Goal: Task Accomplishment & Management: Complete application form

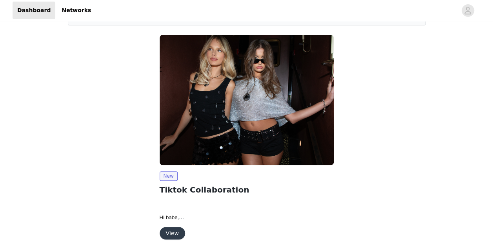
scroll to position [80, 0]
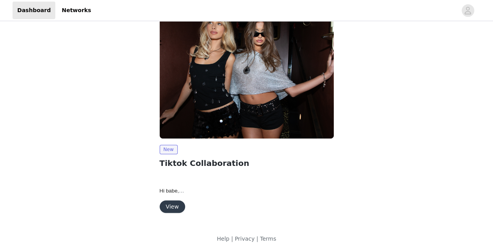
click at [169, 205] on button "View" at bounding box center [172, 207] width 25 height 13
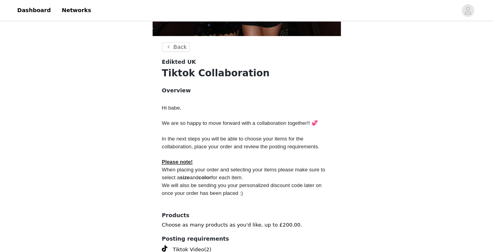
scroll to position [168, 0]
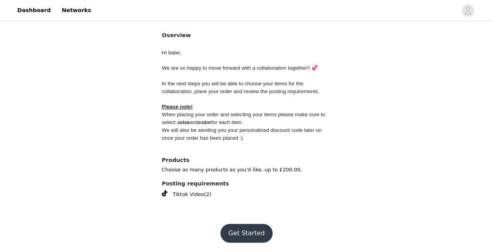
click at [240, 231] on button "Get Started" at bounding box center [246, 233] width 52 height 19
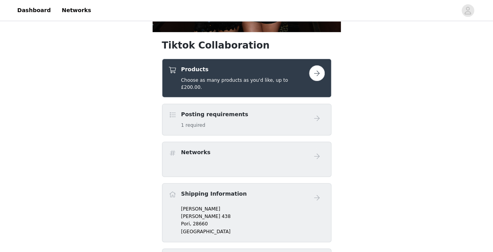
scroll to position [115, 0]
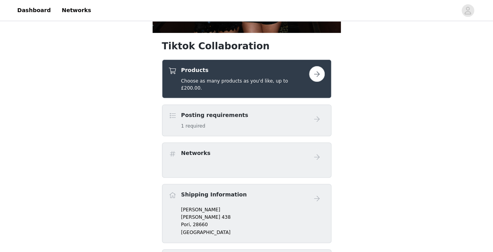
click at [315, 71] on button "button" at bounding box center [317, 74] width 16 height 16
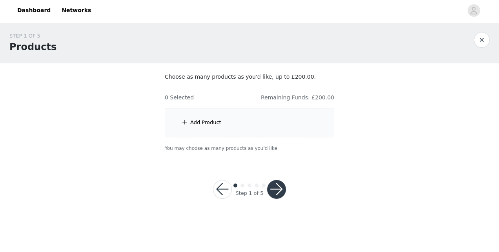
click at [216, 122] on div "Add Product" at bounding box center [205, 123] width 31 height 8
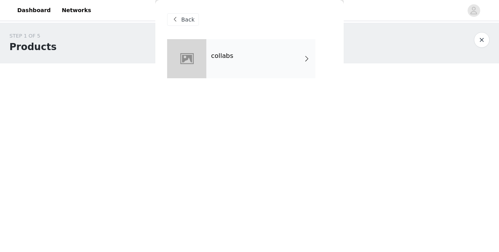
click at [269, 59] on div "collabs" at bounding box center [260, 58] width 109 height 39
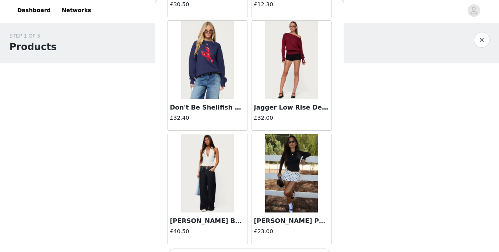
scroll to position [944, 0]
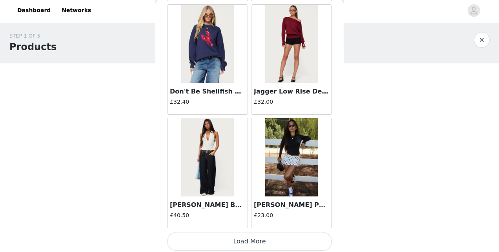
click at [301, 234] on button "Load More" at bounding box center [249, 241] width 165 height 19
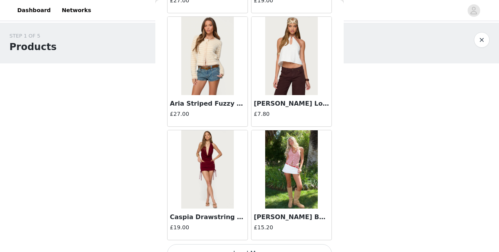
scroll to position [2079, 0]
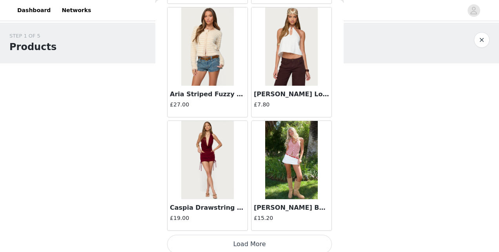
click at [296, 238] on button "Load More" at bounding box center [249, 244] width 165 height 19
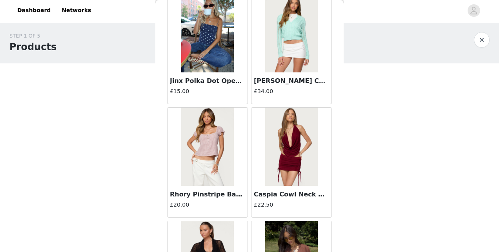
scroll to position [3213, 0]
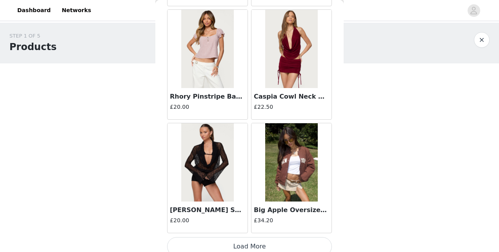
click at [284, 238] on button "Load More" at bounding box center [249, 247] width 165 height 19
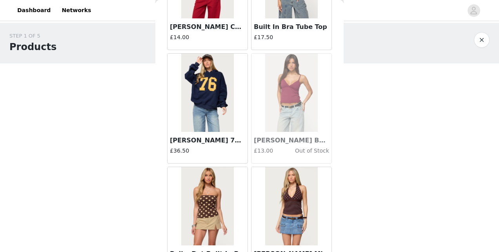
scroll to position [4322, 0]
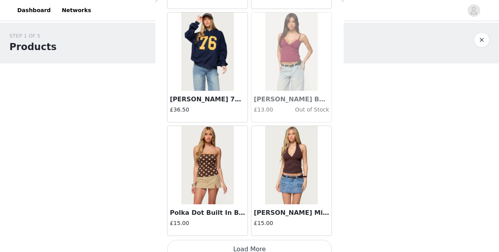
click at [298, 242] on button "Load More" at bounding box center [249, 249] width 165 height 19
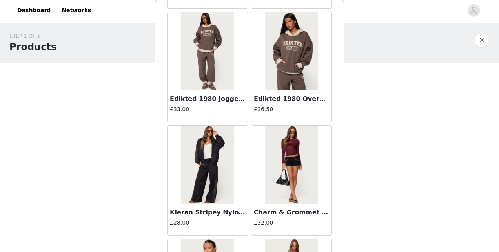
scroll to position [5482, 0]
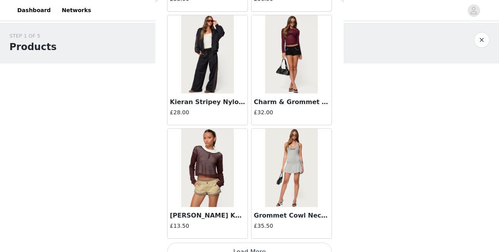
click at [257, 243] on button "Load More" at bounding box center [249, 252] width 165 height 19
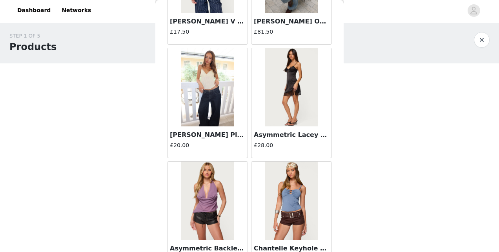
scroll to position [6617, 0]
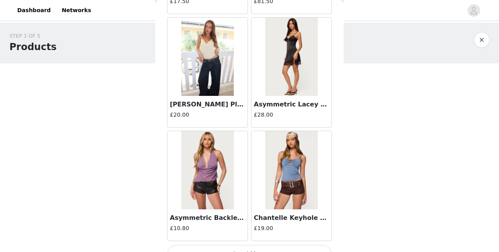
click at [305, 245] on button "Load More" at bounding box center [249, 254] width 165 height 19
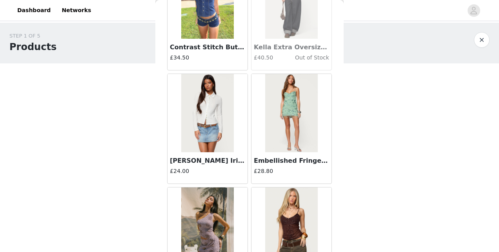
scroll to position [7751, 0]
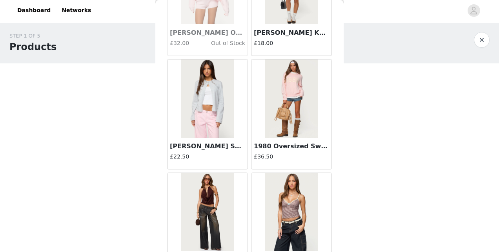
scroll to position [8885, 0]
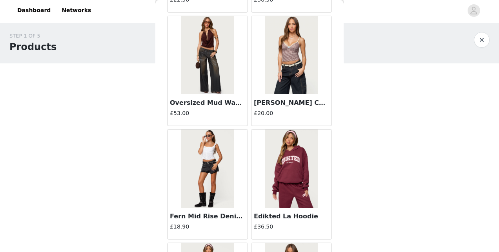
scroll to position [9042, 0]
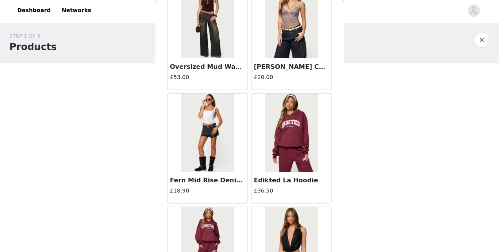
click at [297, 124] on img at bounding box center [291, 133] width 52 height 78
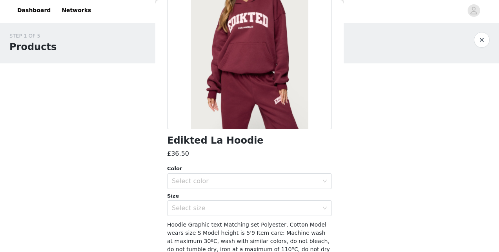
scroll to position [93, 0]
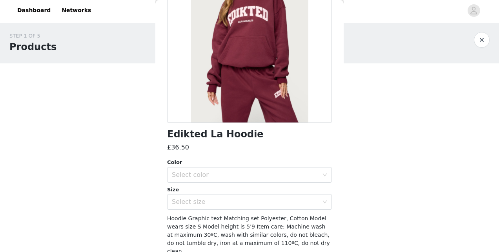
click at [263, 180] on div "Select color" at bounding box center [247, 175] width 150 height 15
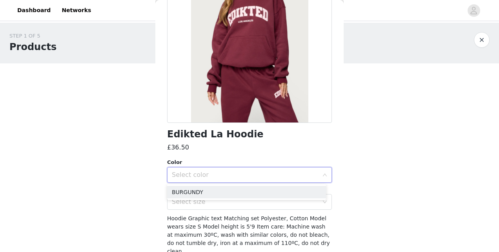
click at [231, 192] on li "BURGUNDY" at bounding box center [246, 192] width 159 height 13
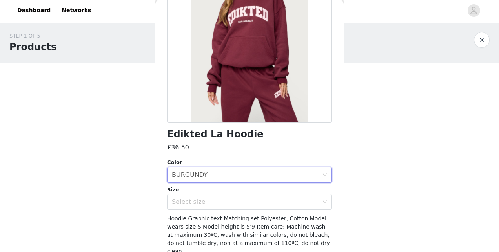
click at [218, 200] on div "Select size" at bounding box center [245, 202] width 147 height 8
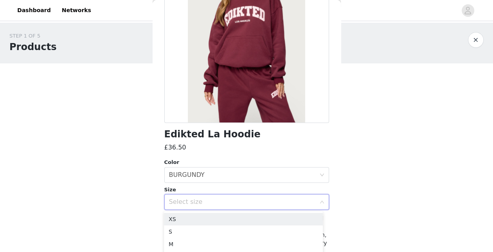
click at [182, 220] on li "XS" at bounding box center [243, 219] width 159 height 13
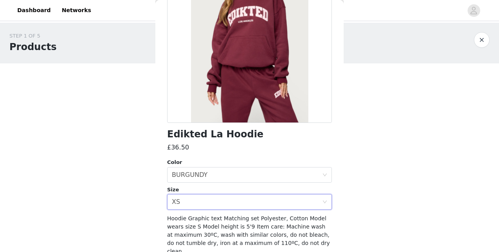
click at [259, 194] on div "Select size XS" at bounding box center [249, 202] width 165 height 16
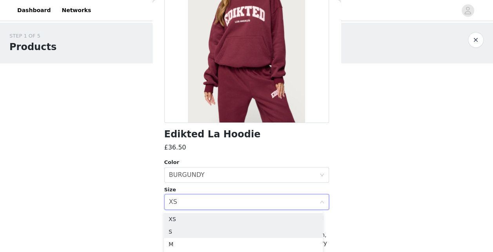
click at [207, 226] on li "S" at bounding box center [243, 232] width 159 height 13
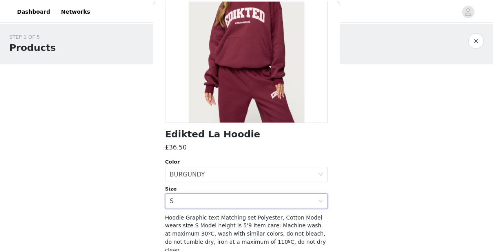
scroll to position [121, 0]
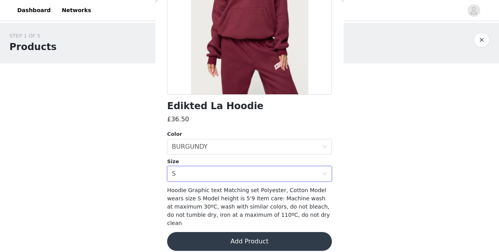
click at [292, 238] on button "Add Product" at bounding box center [249, 241] width 165 height 19
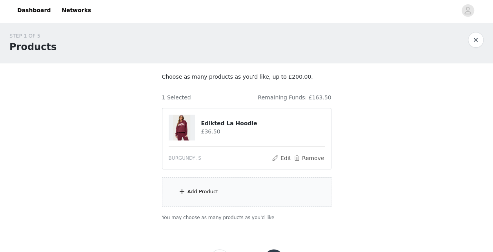
click at [204, 189] on div "Add Product" at bounding box center [202, 192] width 31 height 8
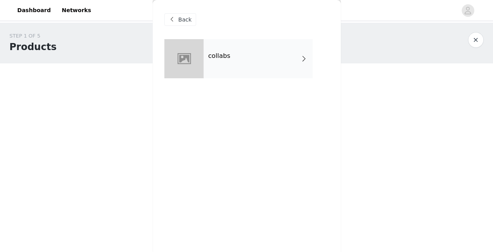
click at [298, 57] on div "collabs" at bounding box center [257, 58] width 109 height 39
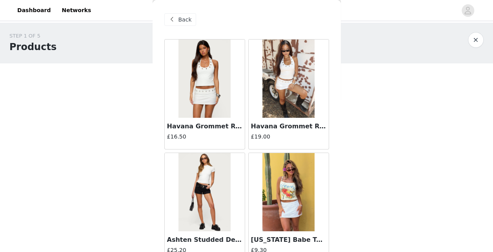
scroll to position [944, 0]
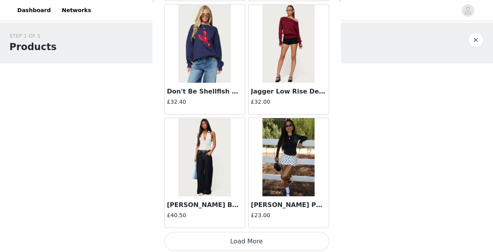
click at [296, 240] on button "Load More" at bounding box center [246, 241] width 165 height 19
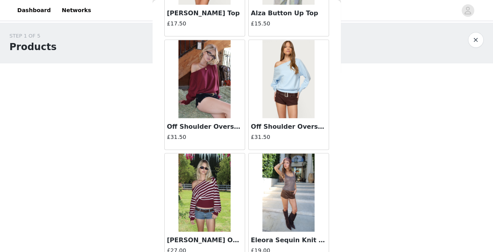
scroll to position [2079, 0]
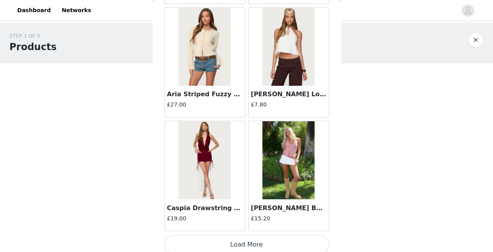
click at [304, 235] on button "Load More" at bounding box center [246, 244] width 165 height 19
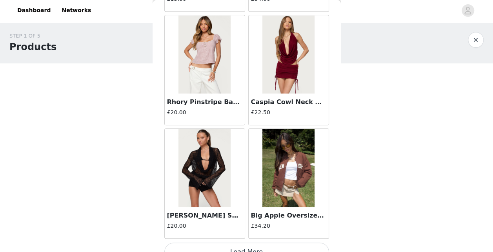
scroll to position [3213, 0]
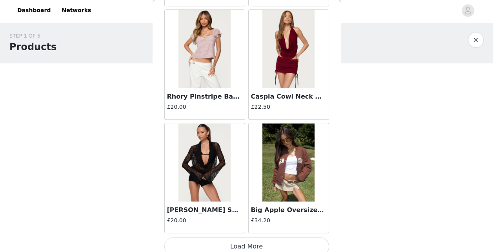
click at [286, 238] on button "Load More" at bounding box center [246, 247] width 165 height 19
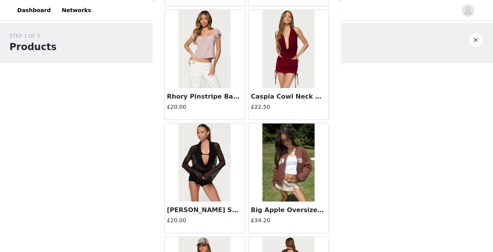
scroll to position [4348, 0]
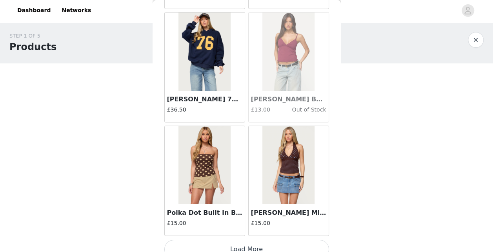
click at [290, 241] on button "Load More" at bounding box center [246, 249] width 165 height 19
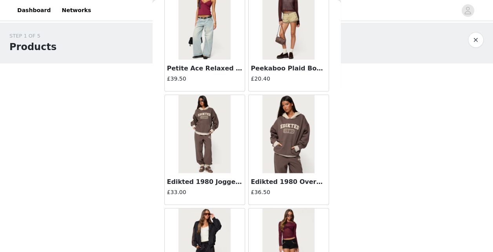
scroll to position [5482, 0]
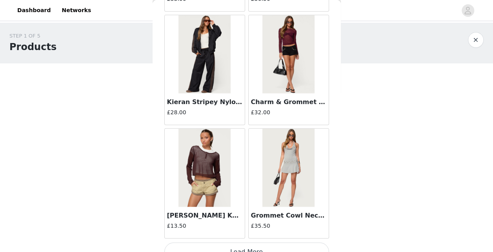
click at [300, 246] on button "Load More" at bounding box center [246, 252] width 165 height 19
click at [289, 55] on img at bounding box center [288, 54] width 52 height 78
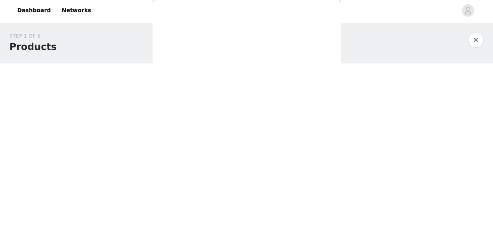
scroll to position [0, 0]
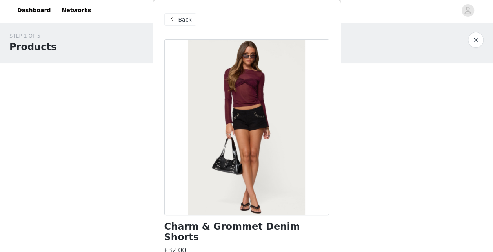
click at [179, 19] on span "Back" at bounding box center [184, 20] width 13 height 8
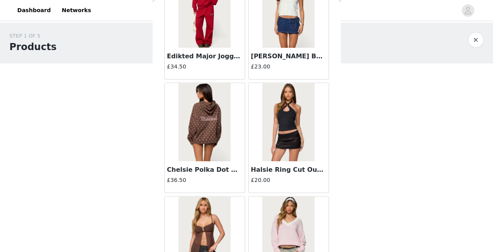
scroll to position [6617, 0]
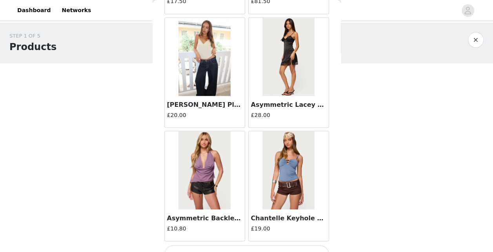
click at [283, 245] on button "Load More" at bounding box center [246, 254] width 165 height 19
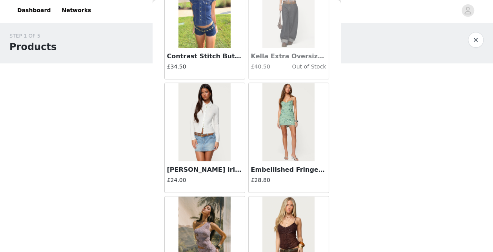
scroll to position [7751, 0]
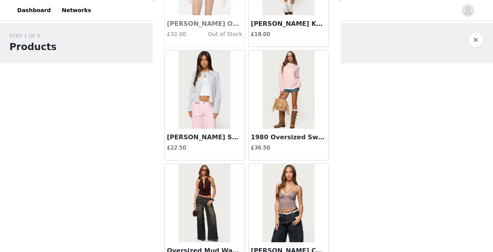
scroll to position [8885, 0]
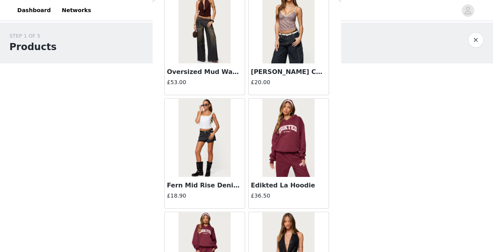
scroll to position [9094, 0]
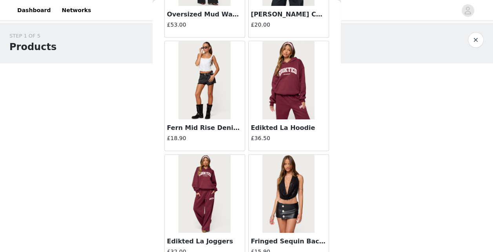
click at [193, 170] on img at bounding box center [204, 194] width 52 height 78
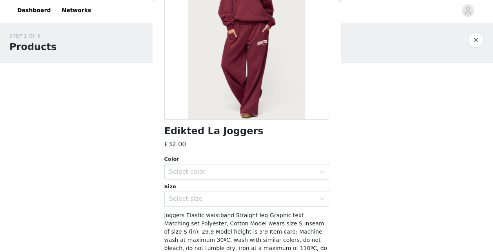
scroll to position [102, 0]
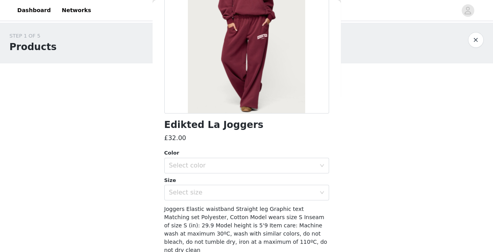
click at [283, 164] on div "Select color" at bounding box center [242, 166] width 147 height 8
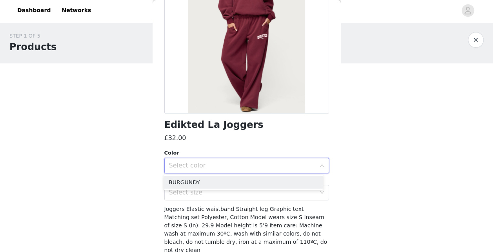
click at [246, 183] on li "BURGUNDY" at bounding box center [243, 182] width 159 height 13
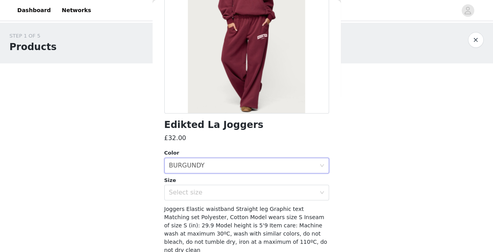
click at [225, 192] on div "Select size" at bounding box center [242, 193] width 147 height 8
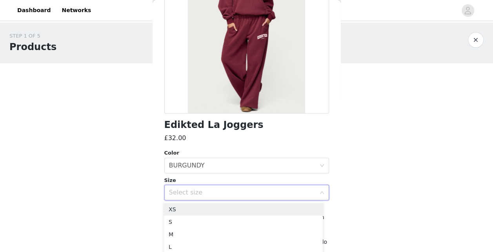
click at [191, 209] on li "XS" at bounding box center [243, 209] width 159 height 13
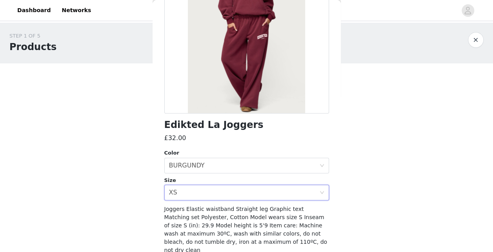
scroll to position [129, 0]
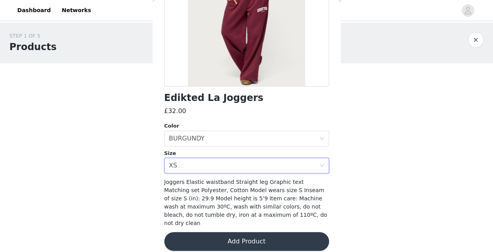
click at [234, 232] on button "Add Product" at bounding box center [246, 241] width 165 height 19
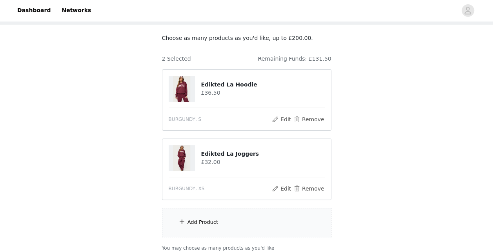
scroll to position [38, 0]
click at [223, 226] on div "Add Product" at bounding box center [246, 223] width 169 height 29
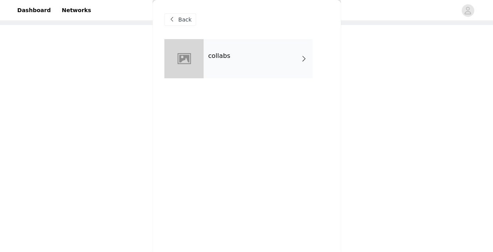
click at [214, 64] on div "collabs" at bounding box center [257, 58] width 109 height 39
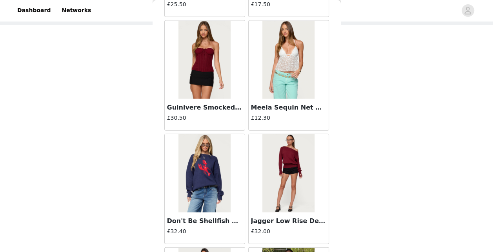
scroll to position [816, 0]
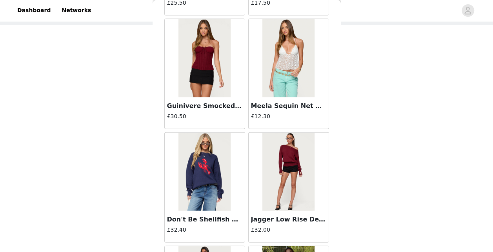
click at [289, 167] on img at bounding box center [288, 172] width 52 height 78
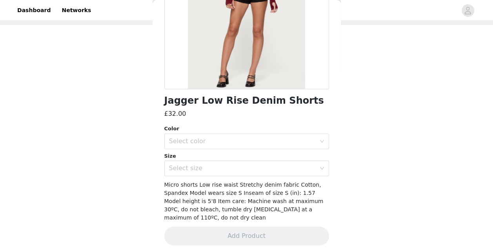
scroll to position [129, 0]
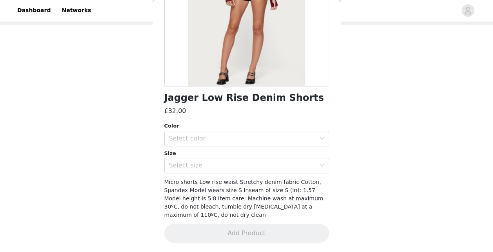
click at [202, 136] on div "Select color" at bounding box center [242, 139] width 147 height 8
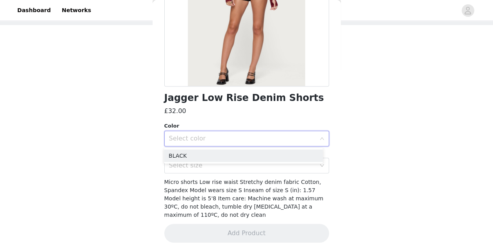
click at [198, 151] on li "BLACK" at bounding box center [243, 156] width 159 height 13
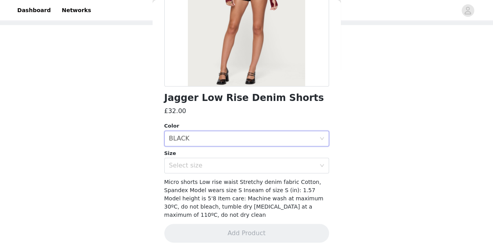
click at [204, 169] on div "Select size" at bounding box center [242, 166] width 147 height 8
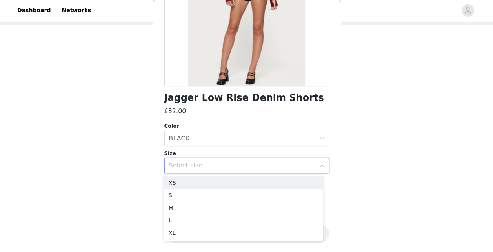
click at [196, 140] on div "Select color BLACK" at bounding box center [244, 138] width 150 height 15
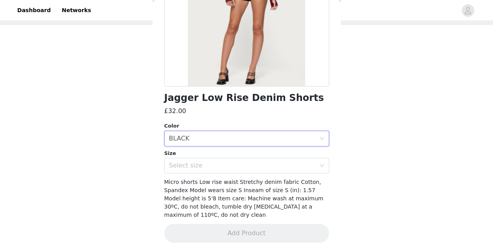
click at [330, 67] on div "Back Jagger Low Rise Denim Shorts £32.00 Color Select color BLACK Size Select s…" at bounding box center [247, 126] width 188 height 252
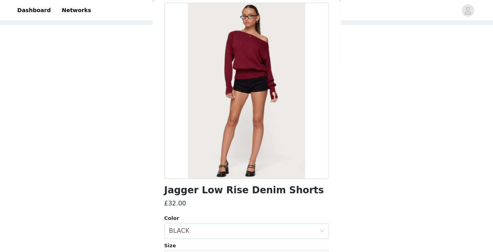
scroll to position [7, 0]
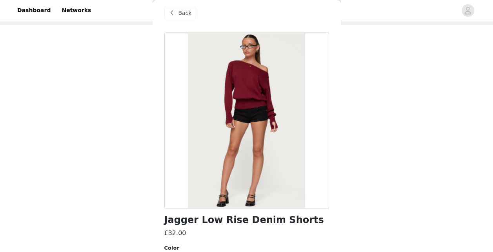
click at [190, 9] on div "Back" at bounding box center [180, 13] width 32 height 13
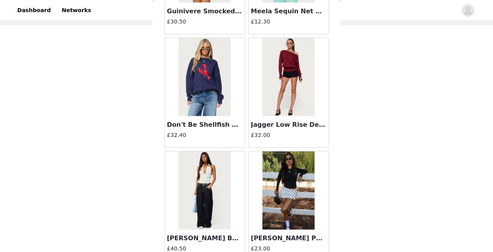
scroll to position [944, 0]
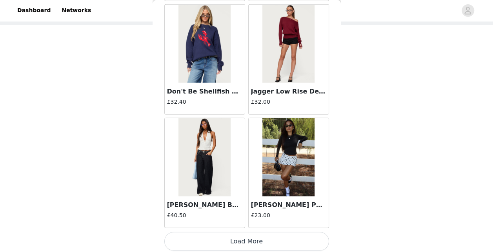
click at [307, 235] on button "Load More" at bounding box center [246, 241] width 165 height 19
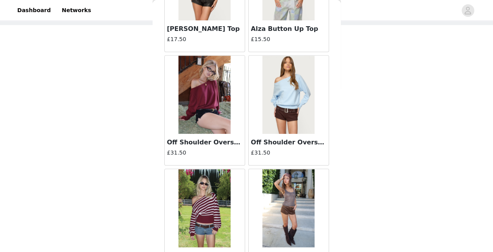
scroll to position [1808, 0]
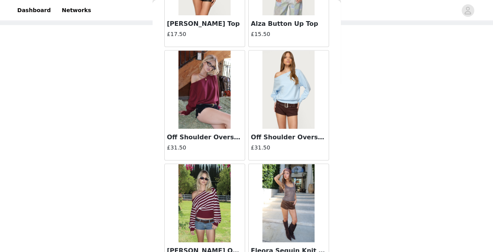
click at [209, 90] on img at bounding box center [204, 90] width 52 height 78
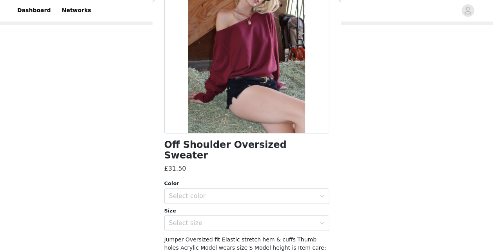
scroll to position [84, 0]
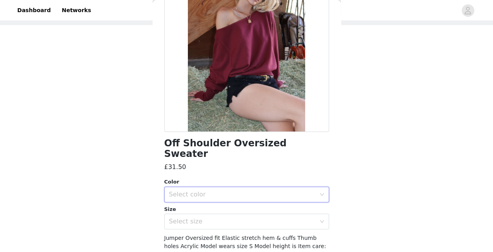
click at [237, 191] on div "Select color" at bounding box center [244, 194] width 150 height 15
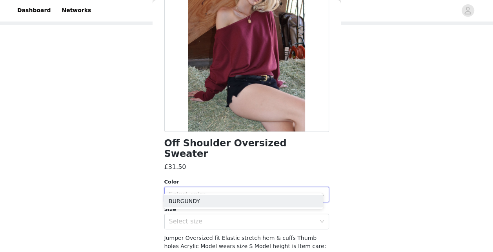
click at [204, 202] on li "BURGUNDY" at bounding box center [243, 201] width 159 height 13
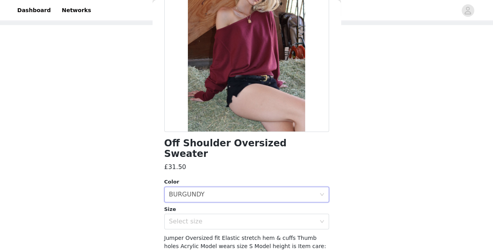
click at [199, 218] on div "Select size" at bounding box center [242, 222] width 147 height 8
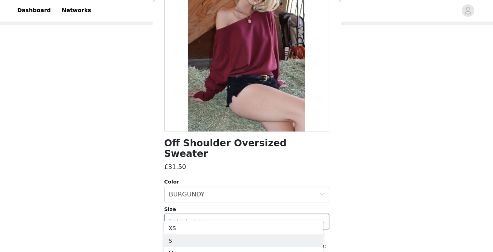
click at [184, 239] on li "S" at bounding box center [243, 241] width 159 height 13
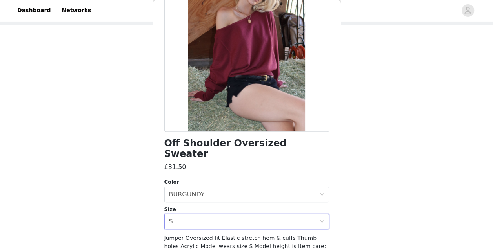
scroll to position [121, 0]
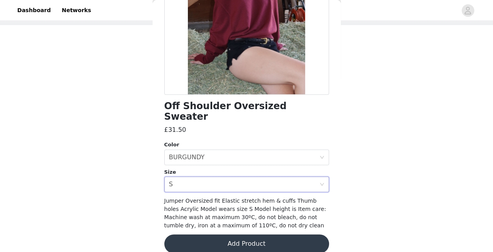
click at [300, 235] on button "Add Product" at bounding box center [246, 244] width 165 height 19
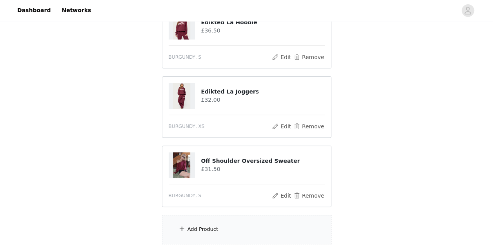
scroll to position [148, 0]
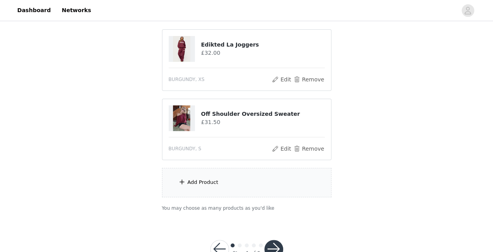
click at [278, 183] on div "Add Product" at bounding box center [246, 182] width 169 height 29
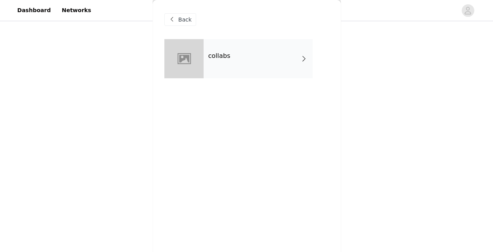
click at [179, 13] on div "Back" at bounding box center [246, 19] width 165 height 39
click at [180, 23] on span "Back" at bounding box center [184, 20] width 13 height 8
click at [179, 19] on span "Back" at bounding box center [184, 20] width 13 height 8
click at [125, 87] on div "STEP 1 OF 5 Products Choose as many products as you'd like, up to £200.00. 3 Se…" at bounding box center [246, 48] width 493 height 347
click at [253, 47] on div "collabs" at bounding box center [257, 58] width 109 height 39
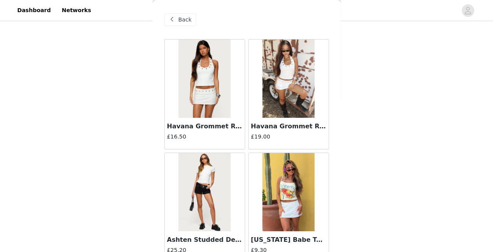
scroll to position [0, 0]
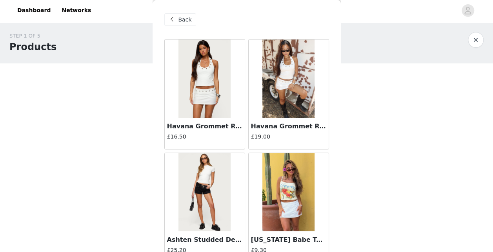
click at [340, 29] on div "STEP 1 OF 5 Products Choose as many products as you'd like, up to £200.00. 3 Se…" at bounding box center [246, 196] width 493 height 347
drag, startPoint x: 340, startPoint y: 29, endPoint x: 298, endPoint y: 10, distance: 45.3
click at [298, 10] on div "Back" at bounding box center [246, 19] width 165 height 39
click at [285, 14] on div "Back" at bounding box center [246, 19] width 165 height 39
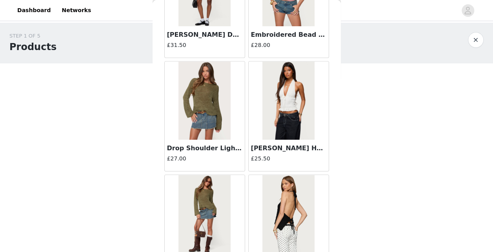
scroll to position [321, 0]
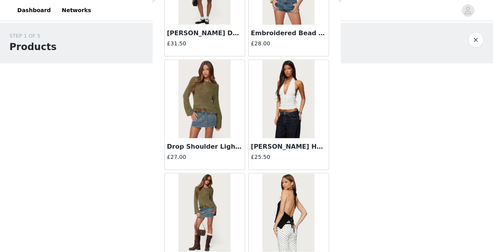
click at [323, 95] on div "Larissa Scrunch Halter Top £25.50" at bounding box center [289, 115] width 84 height 114
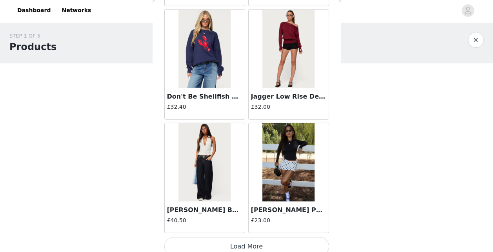
scroll to position [944, 0]
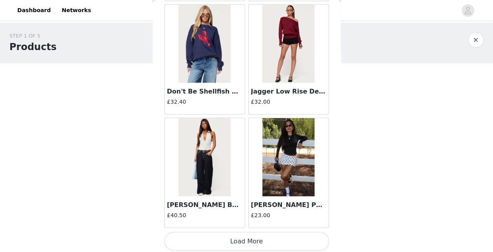
click at [300, 239] on button "Load More" at bounding box center [246, 241] width 165 height 19
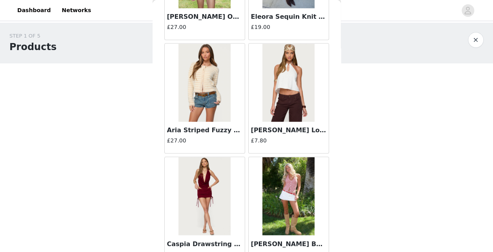
scroll to position [2079, 0]
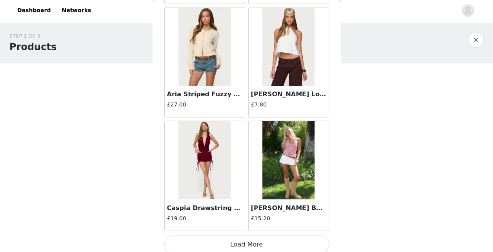
click at [293, 235] on button "Load More" at bounding box center [246, 244] width 165 height 19
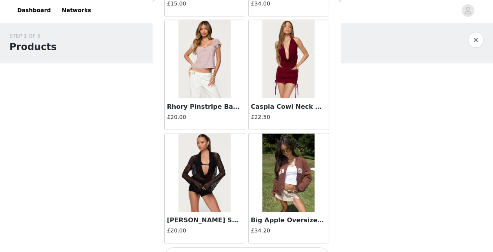
scroll to position [3213, 0]
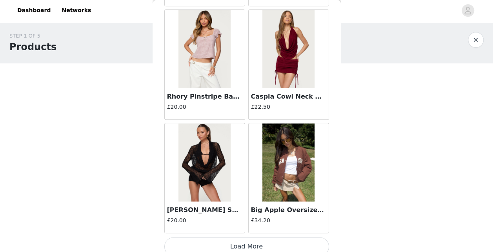
click at [302, 243] on button "Load More" at bounding box center [246, 247] width 165 height 19
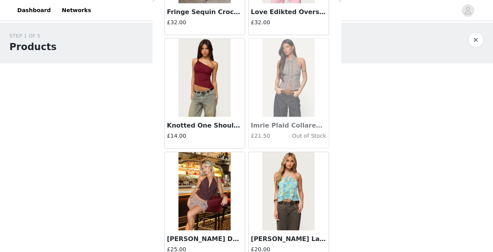
scroll to position [3877, 0]
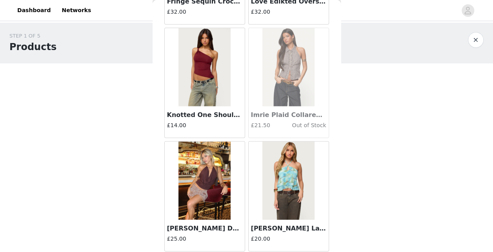
click at [200, 71] on img at bounding box center [204, 67] width 52 height 78
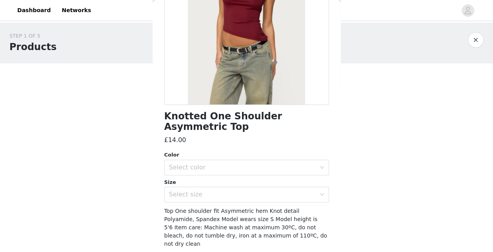
scroll to position [110, 0]
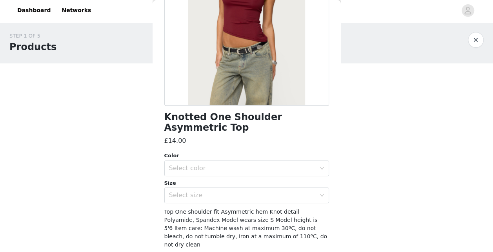
click at [268, 171] on div "Select color" at bounding box center [242, 169] width 147 height 8
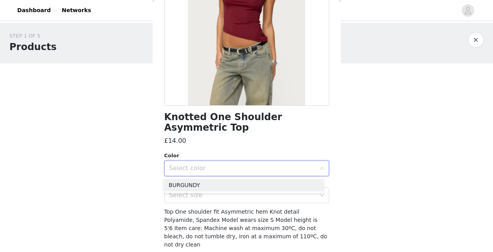
click at [229, 187] on li "BURGUNDY" at bounding box center [243, 185] width 159 height 13
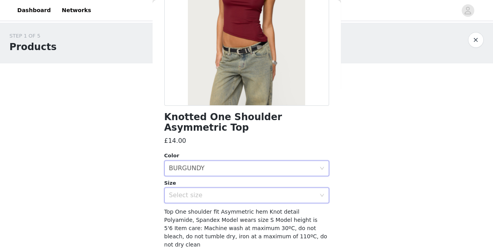
click at [213, 191] on div "Select size" at bounding box center [244, 195] width 150 height 15
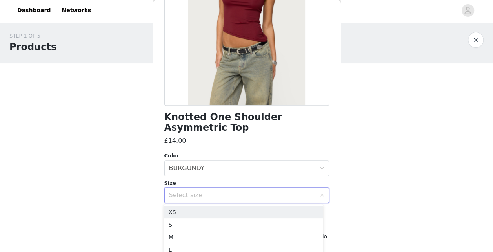
click at [195, 214] on li "XS" at bounding box center [243, 212] width 159 height 13
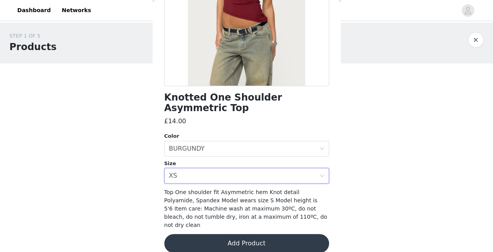
scroll to position [131, 0]
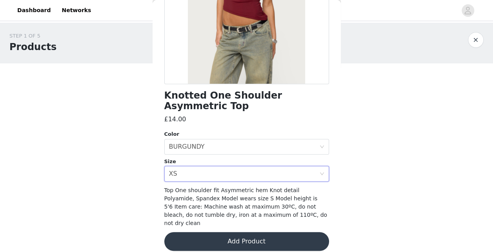
click at [254, 234] on button "Add Product" at bounding box center [246, 241] width 165 height 19
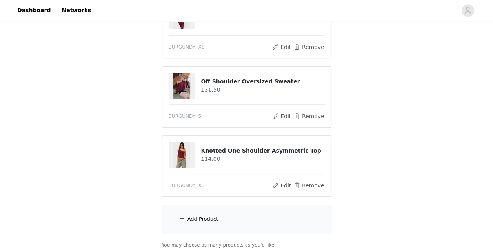
scroll to position [201, 0]
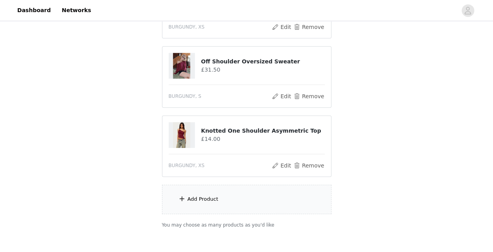
click at [203, 197] on div "Add Product" at bounding box center [202, 200] width 31 height 8
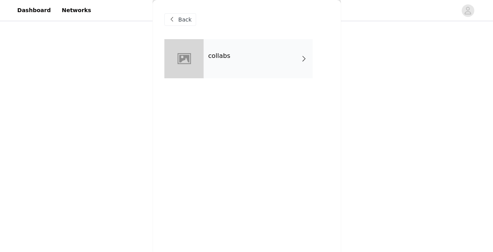
click at [173, 17] on span at bounding box center [171, 19] width 9 height 9
click at [90, 103] on div "STEP 1 OF 5 Products Choose as many products as you'd like, up to £200.00. 4 Se…" at bounding box center [246, 30] width 493 height 416
click at [198, 65] on div at bounding box center [183, 58] width 39 height 39
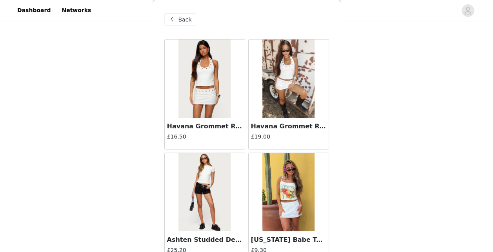
scroll to position [944, 0]
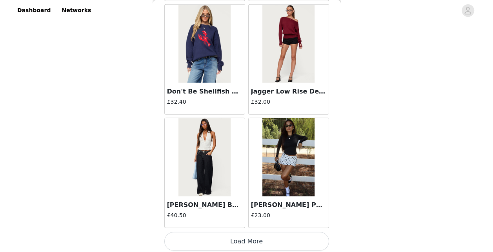
click at [300, 236] on button "Load More" at bounding box center [246, 241] width 165 height 19
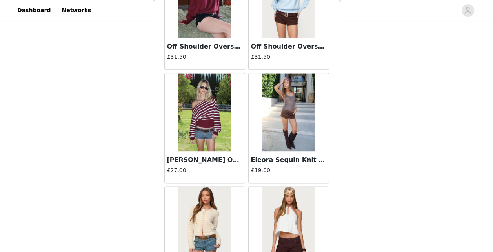
scroll to position [1894, 0]
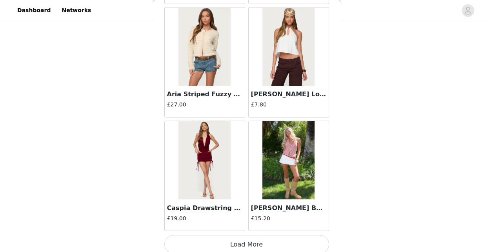
click at [258, 235] on button "Load More" at bounding box center [246, 244] width 165 height 19
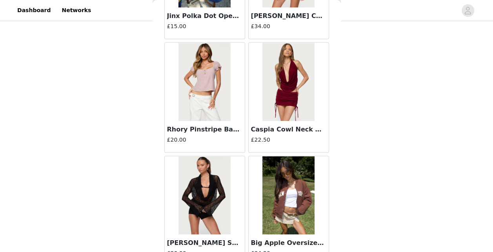
scroll to position [3213, 0]
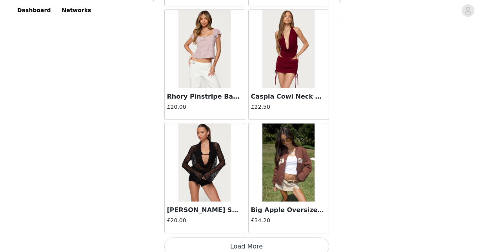
click at [315, 243] on button "Load More" at bounding box center [246, 247] width 165 height 19
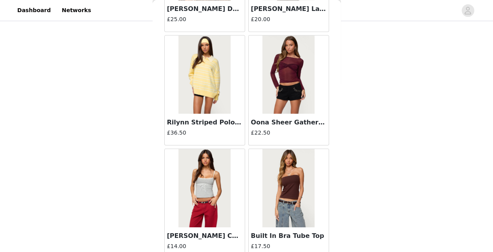
scroll to position [4087, 0]
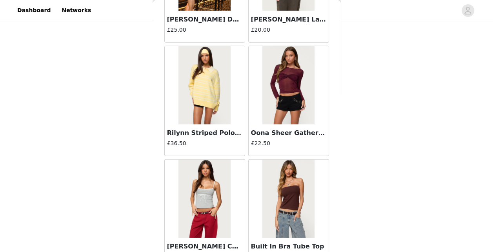
click at [296, 100] on img at bounding box center [288, 85] width 52 height 78
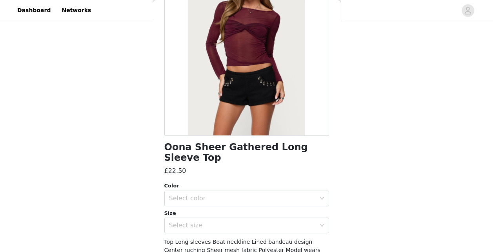
scroll to position [107, 0]
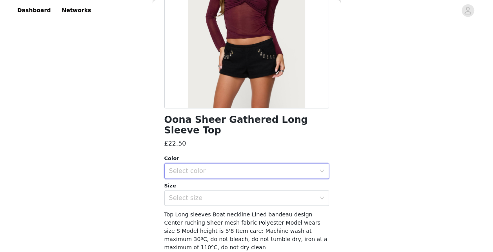
click at [221, 176] on div "Select color" at bounding box center [244, 171] width 150 height 15
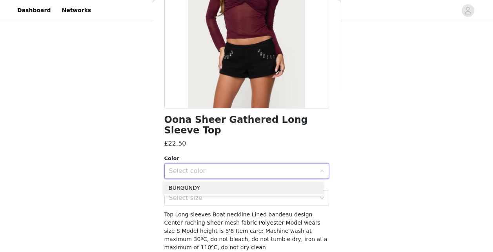
click at [211, 187] on li "BURGUNDY" at bounding box center [243, 188] width 159 height 13
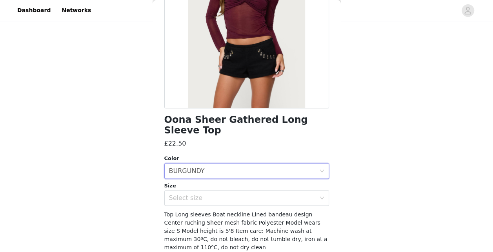
click at [209, 200] on div "Select size" at bounding box center [242, 198] width 147 height 8
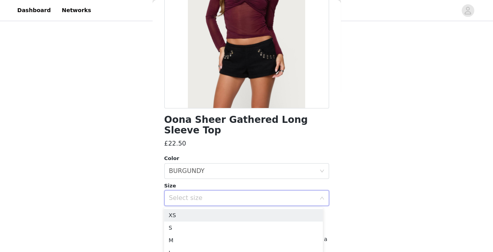
click at [202, 216] on li "XS" at bounding box center [243, 215] width 159 height 13
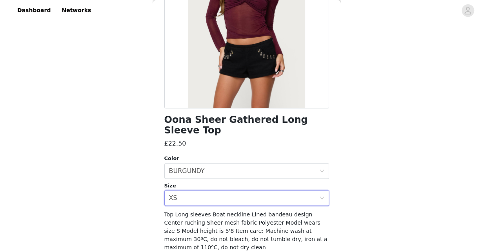
scroll to position [140, 0]
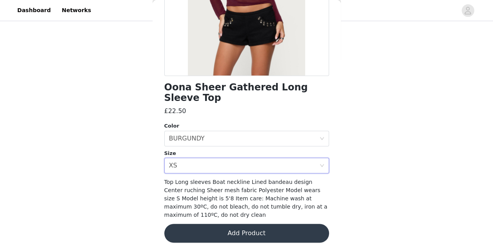
click at [289, 233] on button "Add Product" at bounding box center [246, 233] width 165 height 19
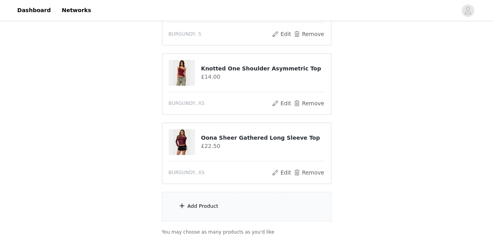
scroll to position [262, 0]
click at [260, 200] on div "Add Product" at bounding box center [246, 207] width 169 height 29
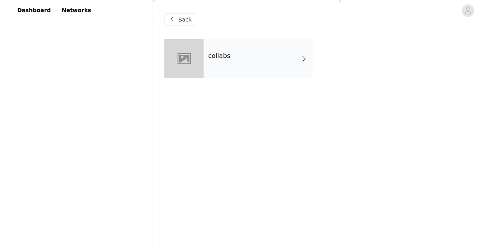
click at [276, 55] on div "collabs" at bounding box center [257, 58] width 109 height 39
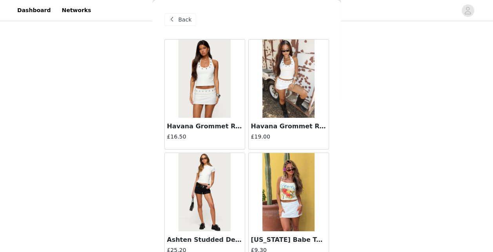
scroll to position [944, 0]
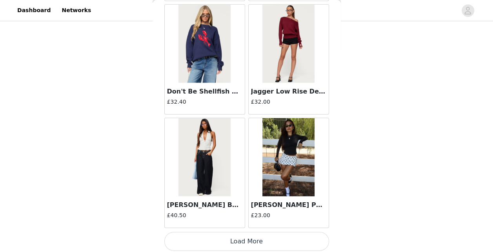
click at [299, 227] on div "Noreen Polka Dot Mini Skort £23.00" at bounding box center [289, 173] width 84 height 114
click at [297, 239] on button "Load More" at bounding box center [246, 241] width 165 height 19
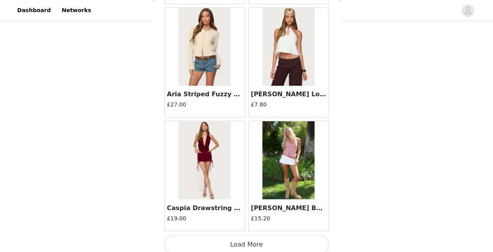
click at [296, 237] on button "Load More" at bounding box center [246, 244] width 165 height 19
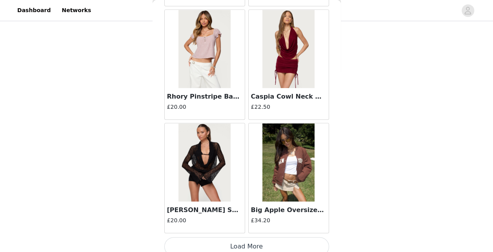
click at [281, 242] on button "Load More" at bounding box center [246, 247] width 165 height 19
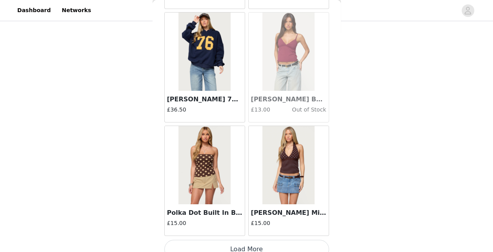
click at [307, 241] on button "Load More" at bounding box center [246, 249] width 165 height 19
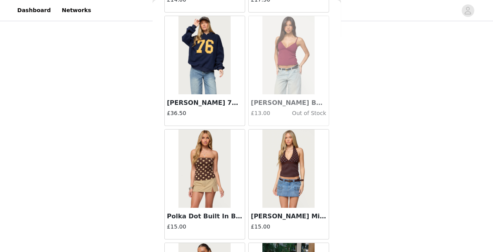
scroll to position [4348, 0]
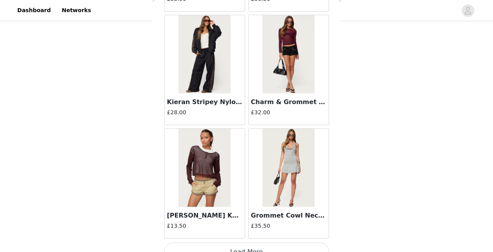
click at [285, 243] on button "Load More" at bounding box center [246, 252] width 165 height 19
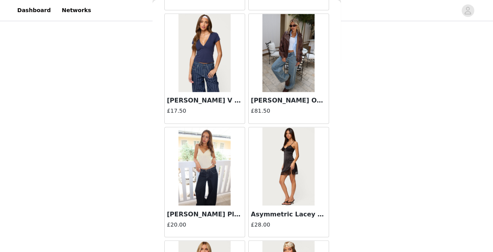
scroll to position [6617, 0]
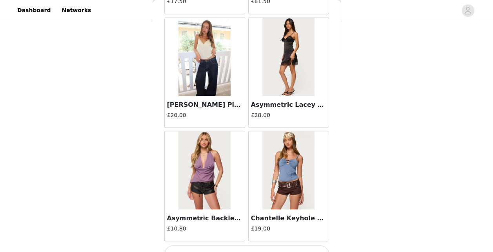
click at [308, 245] on button "Load More" at bounding box center [246, 254] width 165 height 19
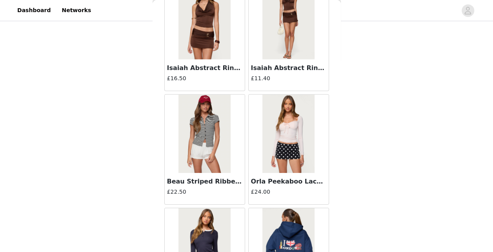
scroll to position [7171, 0]
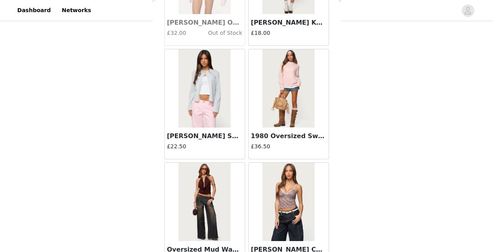
scroll to position [8885, 0]
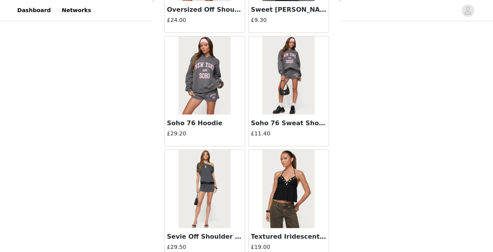
scroll to position [10020, 0]
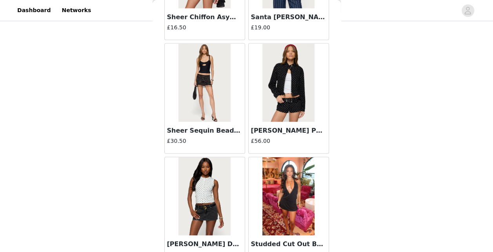
scroll to position [11154, 0]
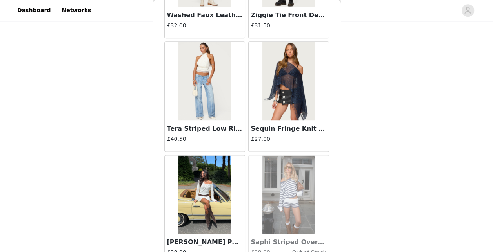
scroll to position [12288, 0]
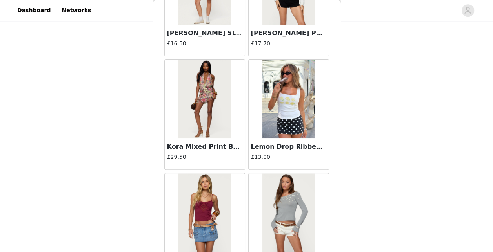
scroll to position [13423, 0]
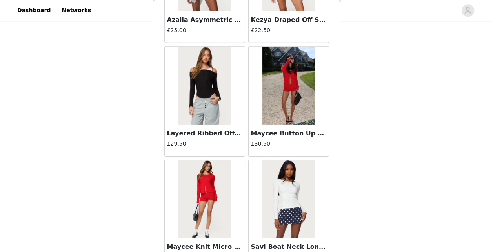
scroll to position [14557, 0]
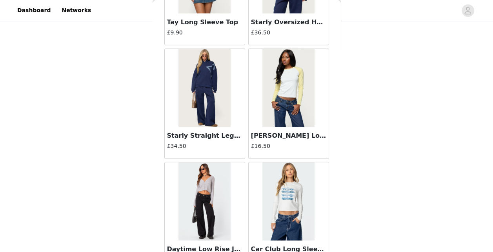
scroll to position [15691, 0]
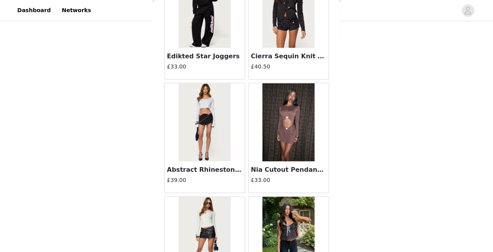
scroll to position [16826, 0]
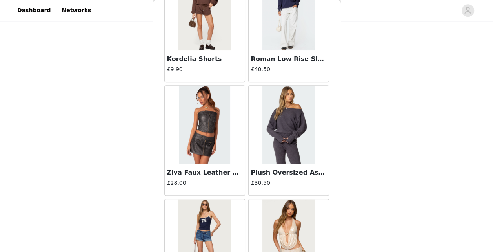
scroll to position [17960, 0]
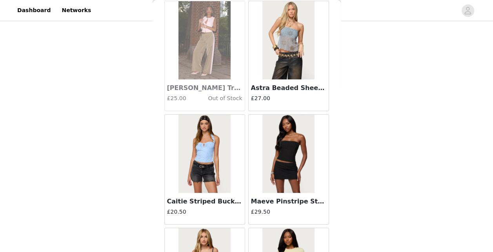
scroll to position [19095, 0]
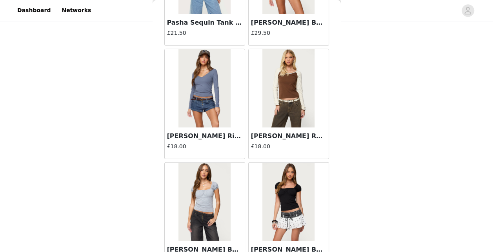
scroll to position [20229, 0]
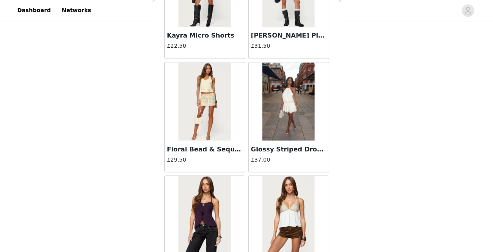
scroll to position [21363, 0]
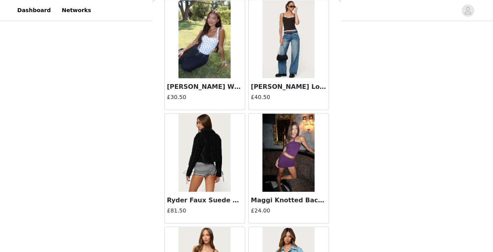
scroll to position [22498, 0]
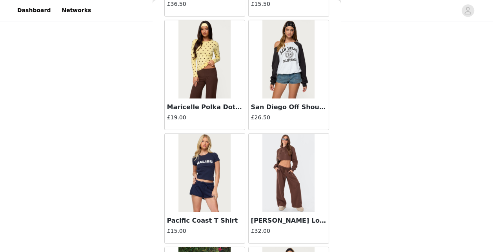
scroll to position [23250, 0]
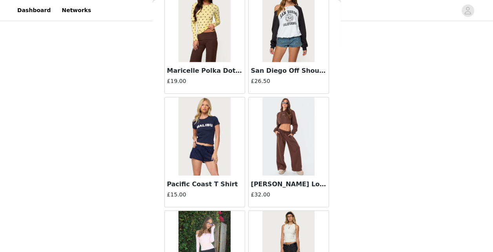
click at [341, 251] on div "STEP 1 OF 5 Products Choose as many products as you'd like, up to £200.00. 5 Se…" at bounding box center [246, 9] width 493 height 542
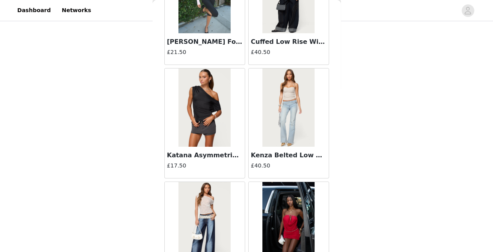
scroll to position [23632, 0]
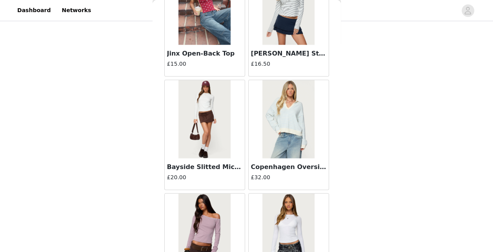
scroll to position [24767, 0]
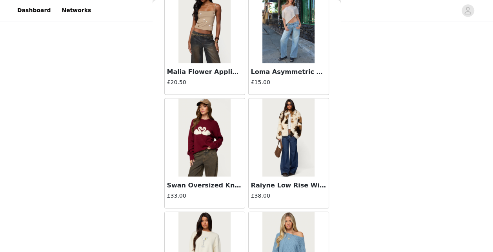
scroll to position [25901, 0]
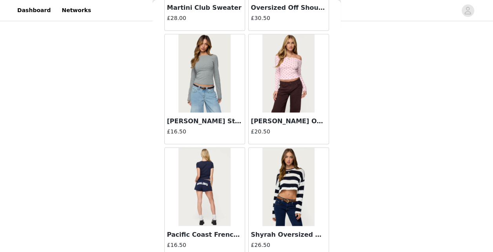
scroll to position [26216, 0]
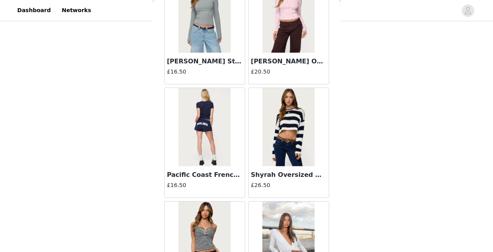
click at [203, 202] on img at bounding box center [204, 241] width 52 height 78
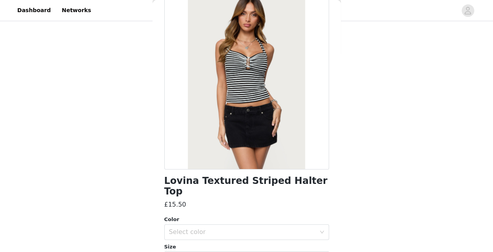
scroll to position [0, 0]
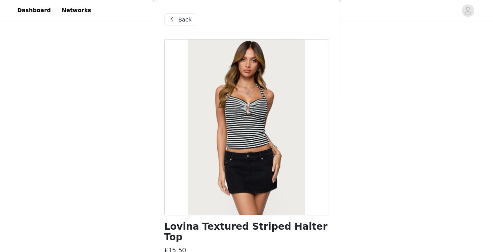
click at [186, 19] on span "Back" at bounding box center [184, 20] width 13 height 8
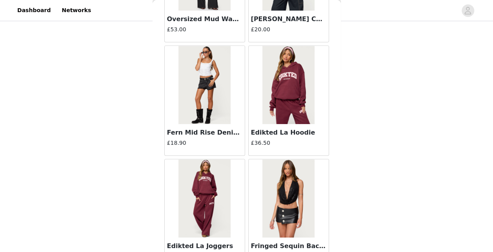
scroll to position [9180, 0]
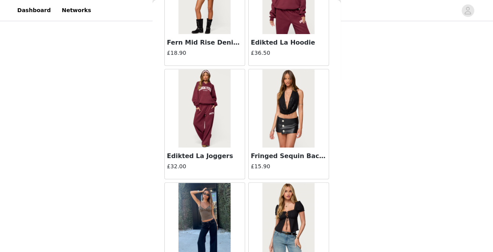
click at [194, 202] on img at bounding box center [204, 222] width 52 height 78
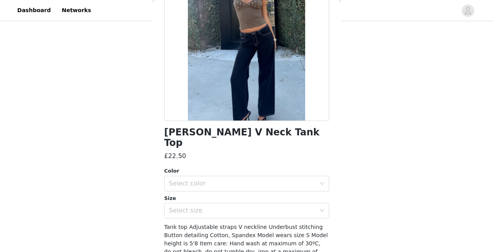
scroll to position [95, 0]
click at [290, 180] on div "Select color" at bounding box center [242, 184] width 147 height 8
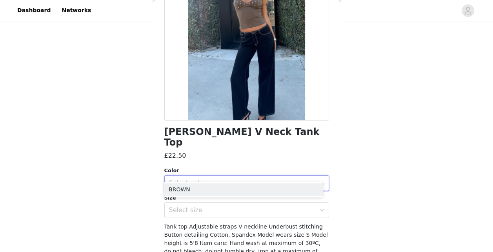
click at [266, 191] on li "BROWN" at bounding box center [243, 189] width 159 height 13
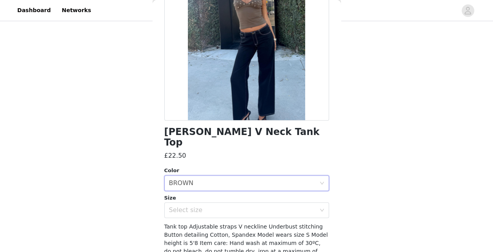
click at [259, 207] on div "Select size" at bounding box center [242, 211] width 147 height 8
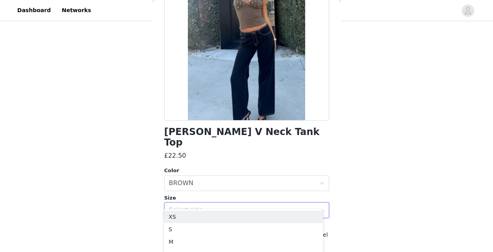
click at [237, 220] on li "XS" at bounding box center [243, 217] width 159 height 13
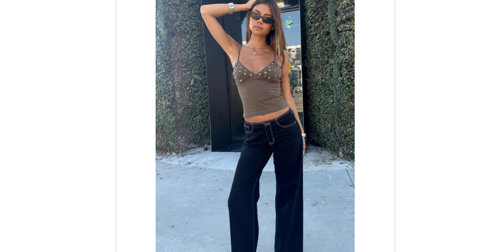
scroll to position [285, 0]
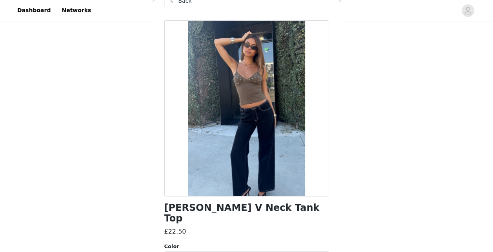
click at [176, 5] on div "Back" at bounding box center [180, 1] width 32 height 13
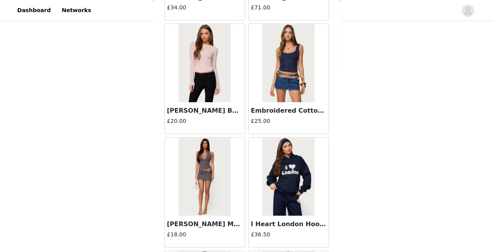
scroll to position [24099, 0]
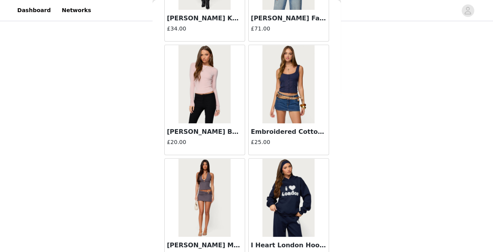
click at [345, 6] on div at bounding box center [276, 11] width 361 height 18
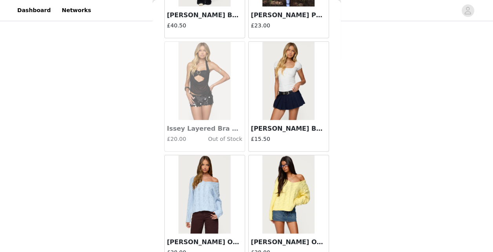
scroll to position [4084, 0]
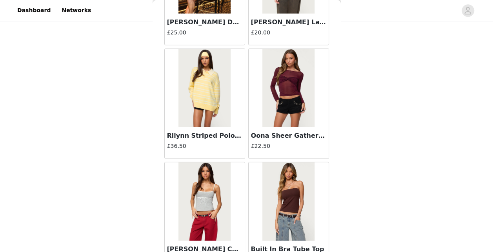
click at [252, 112] on div at bounding box center [289, 88] width 80 height 78
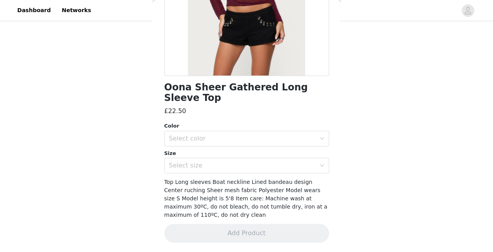
scroll to position [140, 0]
click at [210, 138] on div "Select color" at bounding box center [242, 139] width 147 height 8
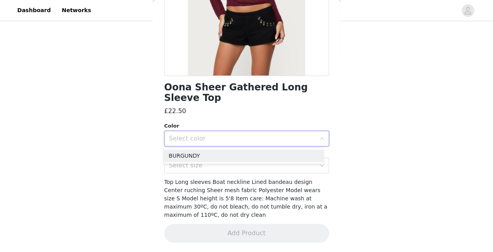
click at [209, 152] on li "BURGUNDY" at bounding box center [243, 156] width 159 height 13
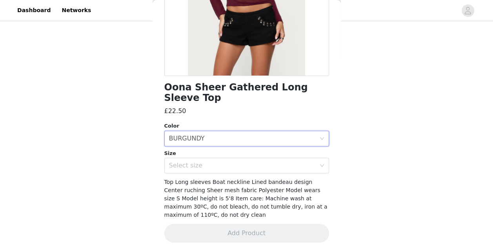
click at [208, 164] on div "Select size" at bounding box center [242, 166] width 147 height 8
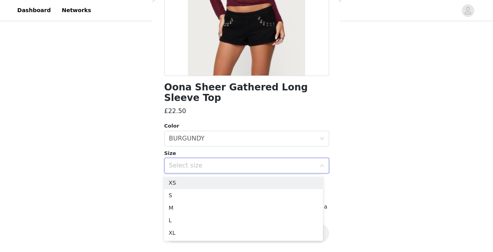
click at [201, 185] on li "XS" at bounding box center [243, 183] width 159 height 13
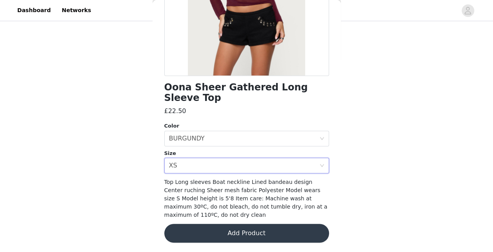
click at [267, 233] on button "Add Product" at bounding box center [246, 233] width 165 height 19
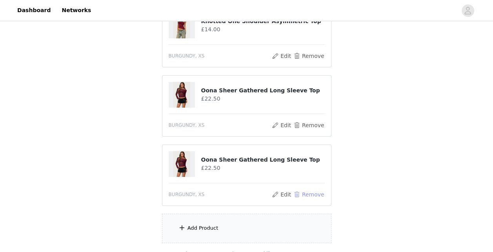
click at [301, 190] on button "Remove" at bounding box center [308, 194] width 31 height 9
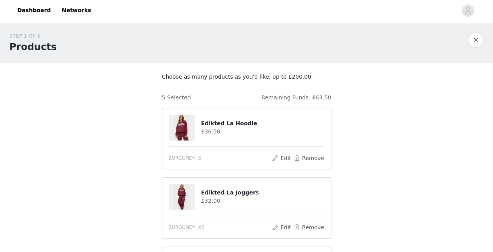
scroll to position [311, 0]
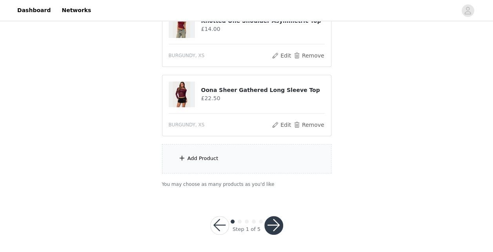
drag, startPoint x: 194, startPoint y: 160, endPoint x: 164, endPoint y: 162, distance: 30.3
click at [164, 162] on div "Add Product" at bounding box center [246, 158] width 169 height 29
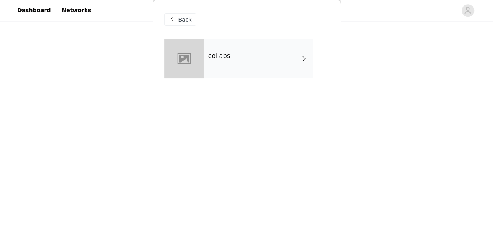
click at [230, 31] on div "Back" at bounding box center [246, 19] width 165 height 39
click at [224, 60] on div "collabs" at bounding box center [257, 58] width 109 height 39
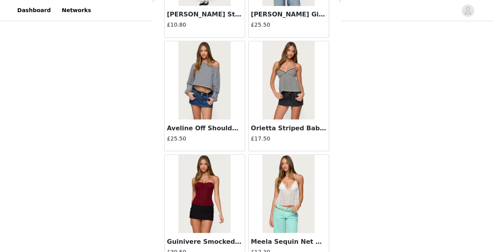
scroll to position [944, 0]
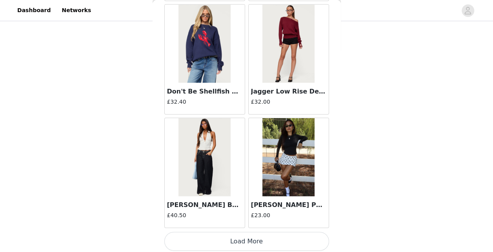
click at [287, 233] on button "Load More" at bounding box center [246, 241] width 165 height 19
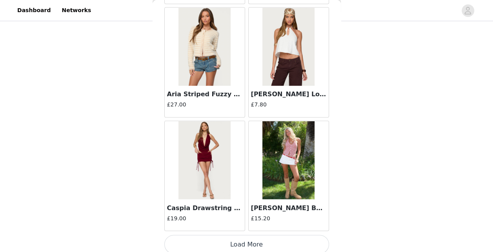
click at [300, 239] on button "Load More" at bounding box center [246, 244] width 165 height 19
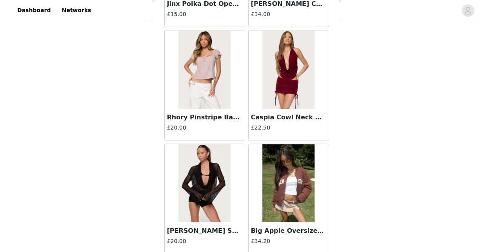
scroll to position [3213, 0]
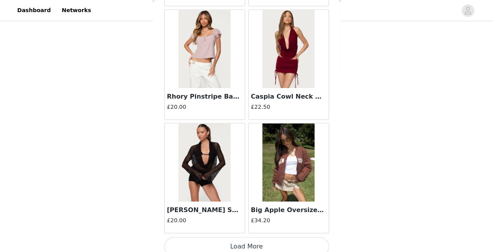
click at [282, 242] on button "Load More" at bounding box center [246, 247] width 165 height 19
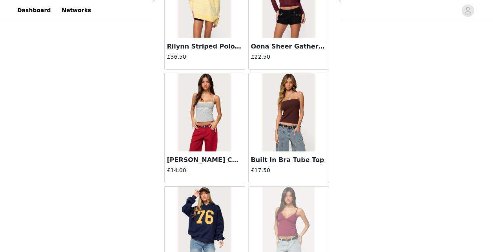
scroll to position [4194, 0]
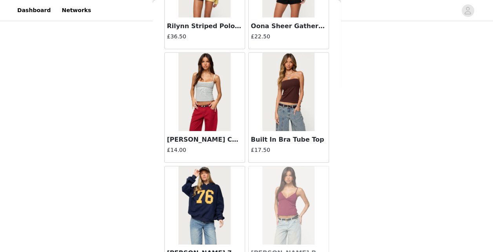
click at [286, 89] on img at bounding box center [288, 92] width 52 height 78
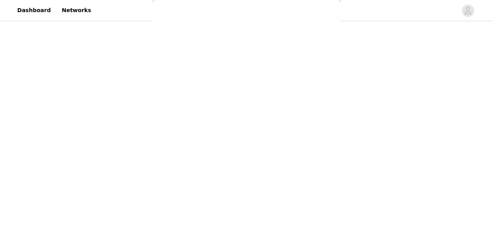
scroll to position [0, 0]
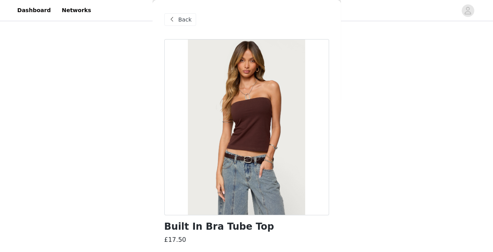
drag, startPoint x: 333, startPoint y: 115, endPoint x: 322, endPoint y: 146, distance: 33.0
click at [322, 146] on div "Back Built In Bra Tube Top £17.50 Color Select color Size Select size Tube top …" at bounding box center [247, 126] width 188 height 252
click at [330, 153] on div "Back Built In Bra Tube Top £17.50 Color Select color Size Select size Tube top …" at bounding box center [247, 126] width 188 height 252
click at [182, 17] on span "Back" at bounding box center [184, 20] width 13 height 8
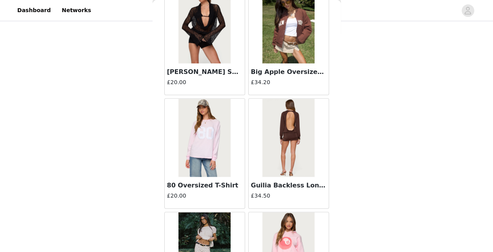
scroll to position [4348, 0]
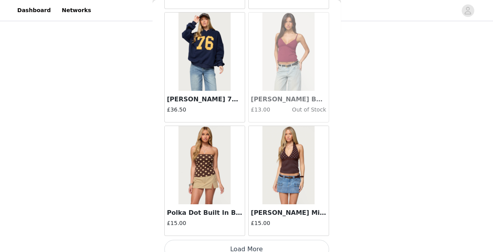
click at [291, 242] on button "Load More" at bounding box center [246, 249] width 165 height 19
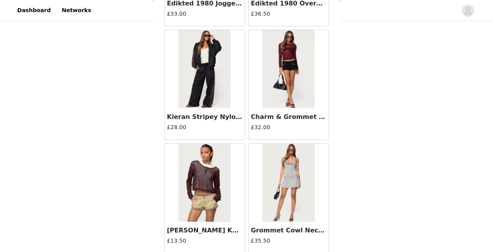
scroll to position [5482, 0]
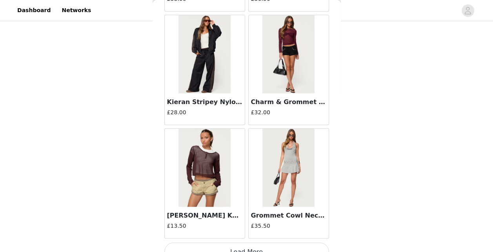
click at [303, 243] on button "Load More" at bounding box center [246, 252] width 165 height 19
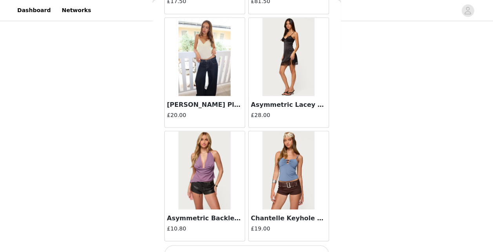
click at [263, 245] on button "Load More" at bounding box center [246, 254] width 165 height 19
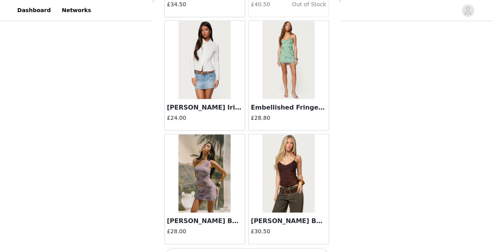
scroll to position [7751, 0]
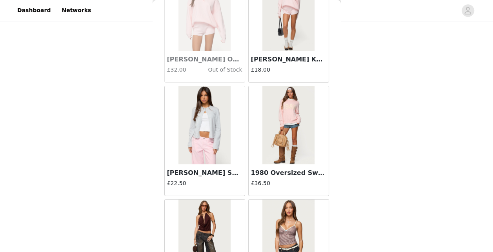
scroll to position [8885, 0]
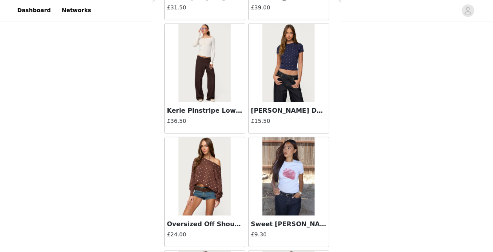
scroll to position [10020, 0]
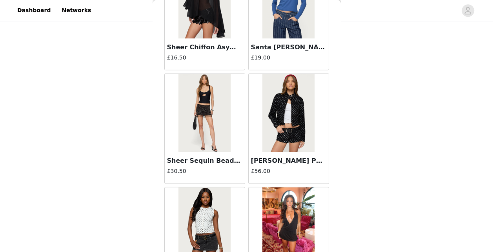
scroll to position [11154, 0]
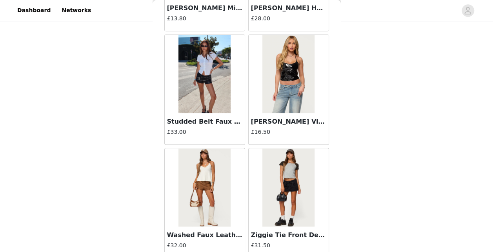
scroll to position [12288, 0]
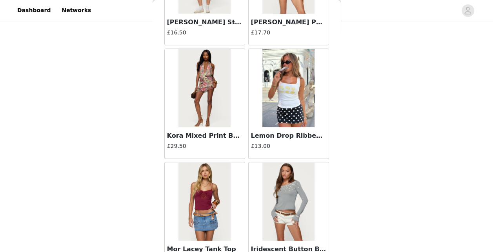
scroll to position [13423, 0]
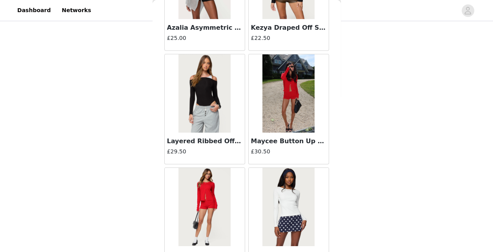
scroll to position [14557, 0]
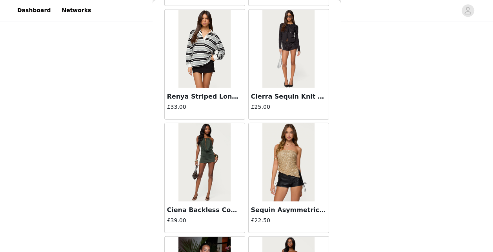
scroll to position [14092, 0]
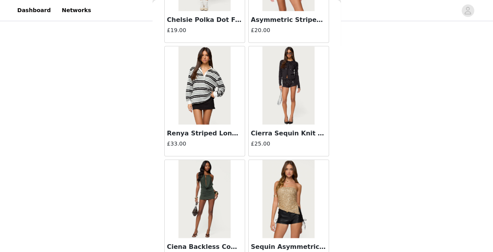
click at [284, 170] on img at bounding box center [288, 199] width 52 height 78
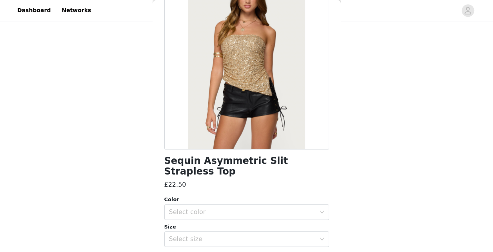
scroll to position [67, 0]
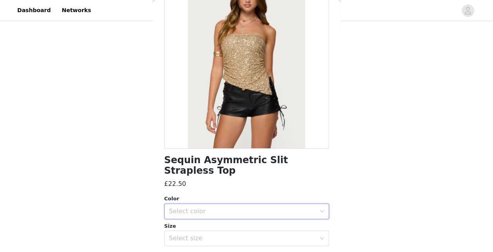
click at [279, 204] on div "Select color" at bounding box center [244, 211] width 150 height 15
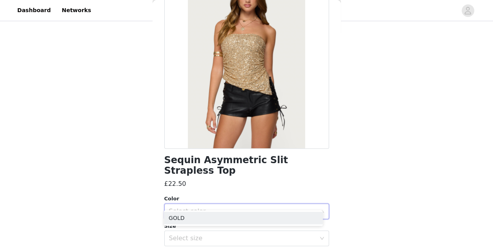
click at [226, 216] on li "GOLD" at bounding box center [243, 218] width 159 height 13
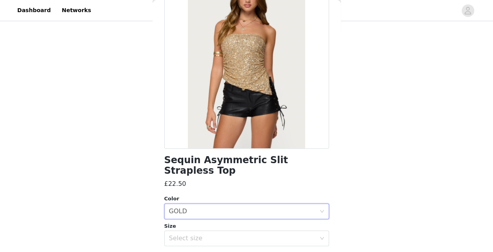
click at [216, 235] on div "Select size" at bounding box center [242, 239] width 147 height 8
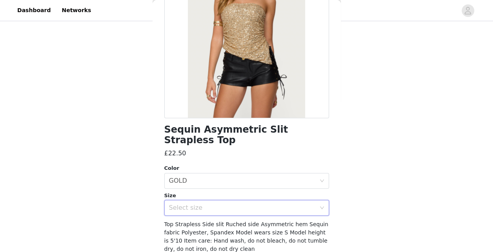
scroll to position [102, 0]
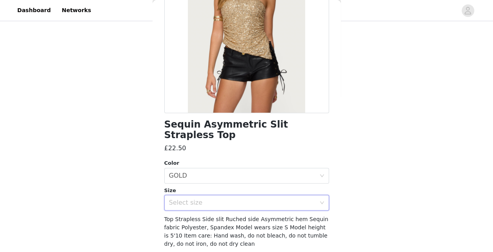
click at [276, 201] on div "Sequin Asymmetric Slit Strapless Top £22.50 Color Select color GOLD Size Select…" at bounding box center [246, 109] width 165 height 345
click at [265, 199] on div "Select size" at bounding box center [242, 203] width 147 height 8
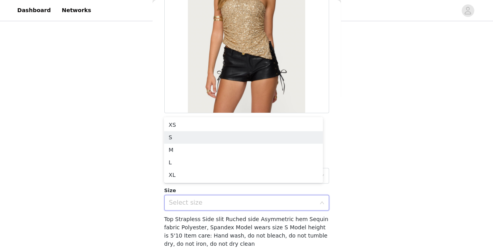
click at [253, 134] on li "S" at bounding box center [243, 137] width 159 height 13
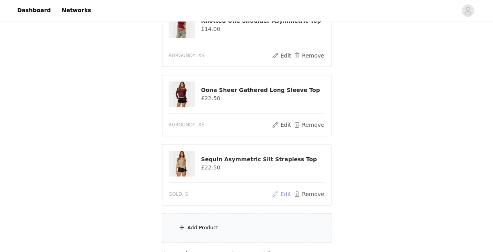
click at [287, 192] on button "Edit" at bounding box center [282, 194] width 20 height 9
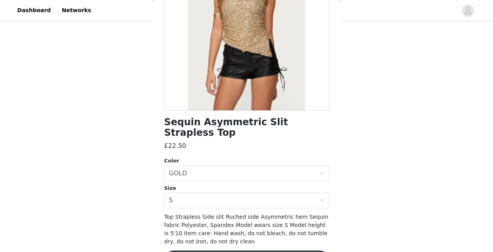
scroll to position [104, 0]
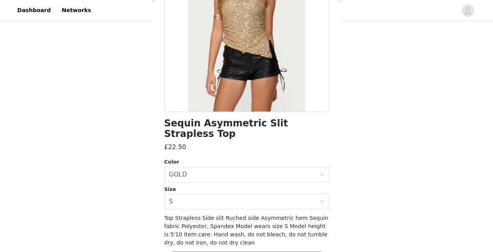
click at [256, 194] on div "Select size S" at bounding box center [244, 201] width 150 height 15
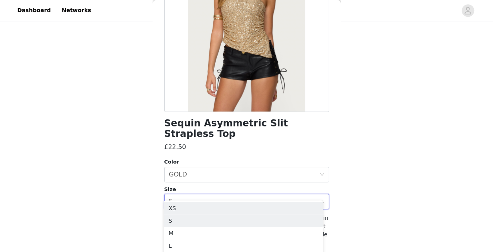
click at [223, 208] on li "XS" at bounding box center [243, 208] width 159 height 13
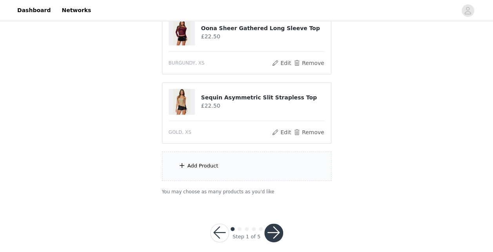
scroll to position [380, 0]
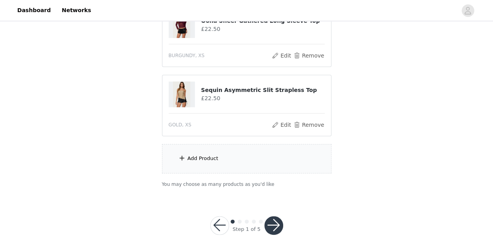
click at [202, 165] on div "Add Product" at bounding box center [246, 158] width 169 height 29
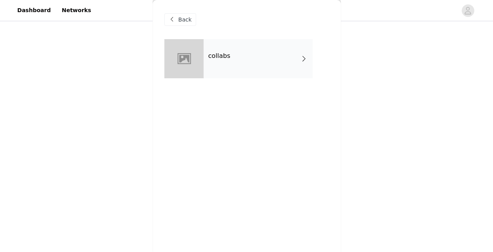
click at [287, 67] on div "collabs" at bounding box center [257, 58] width 109 height 39
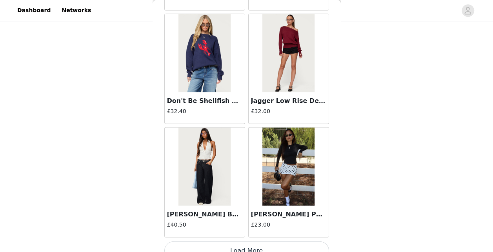
scroll to position [944, 0]
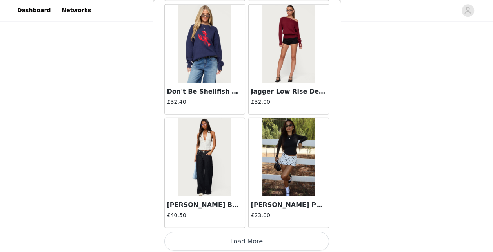
click at [287, 233] on button "Load More" at bounding box center [246, 241] width 165 height 19
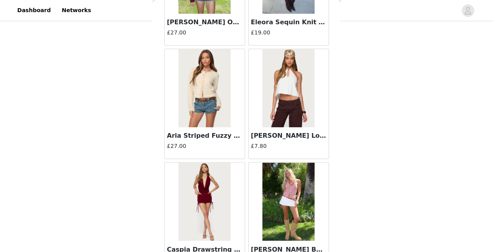
scroll to position [2079, 0]
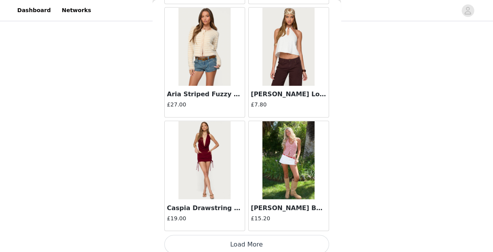
click at [292, 245] on button "Load More" at bounding box center [246, 244] width 165 height 19
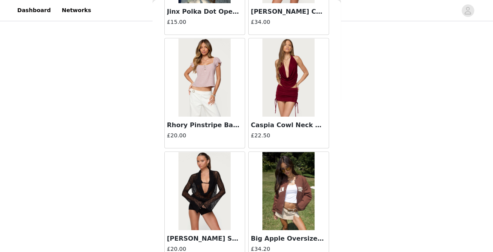
scroll to position [3213, 0]
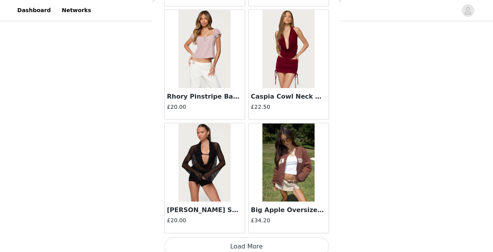
click at [299, 241] on button "Load More" at bounding box center [246, 247] width 165 height 19
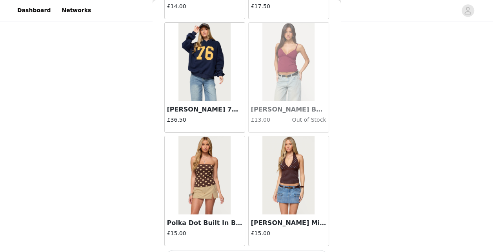
scroll to position [4348, 0]
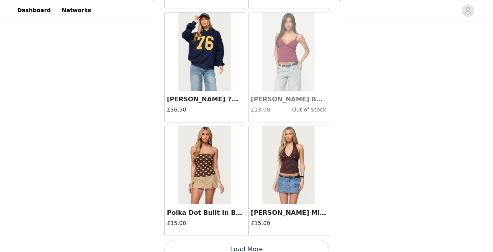
click at [223, 240] on button "Load More" at bounding box center [246, 249] width 165 height 19
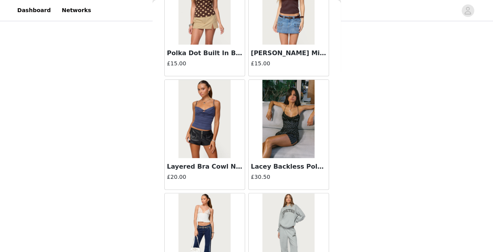
scroll to position [4533, 0]
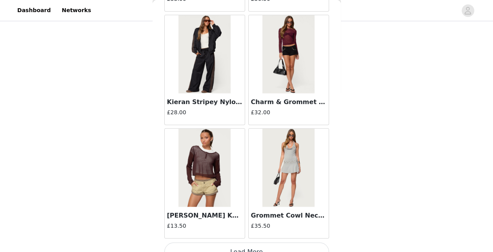
click at [292, 243] on button "Load More" at bounding box center [246, 252] width 165 height 19
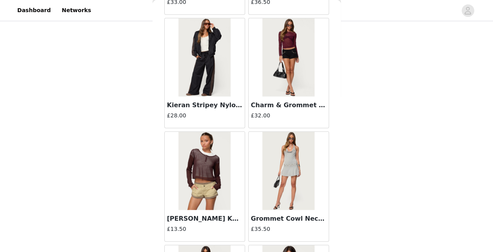
scroll to position [5482, 0]
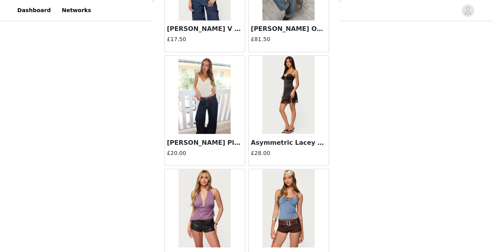
scroll to position [6617, 0]
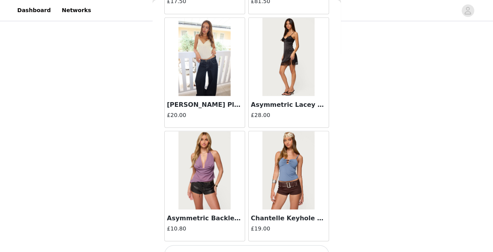
click at [280, 245] on button "Load More" at bounding box center [246, 254] width 165 height 19
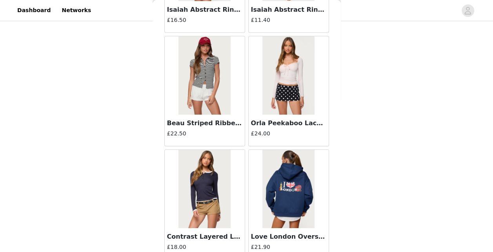
scroll to position [7182, 0]
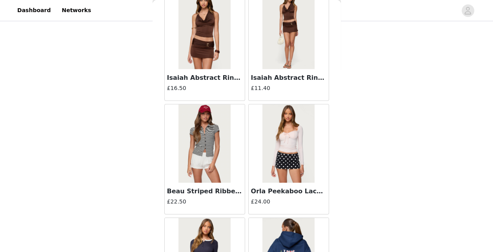
scroll to position [7067, 0]
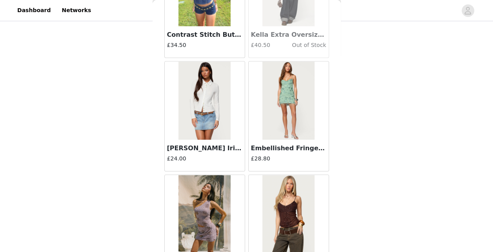
scroll to position [7751, 0]
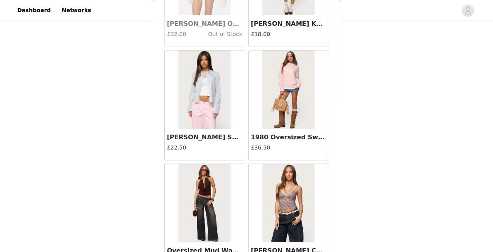
scroll to position [8885, 0]
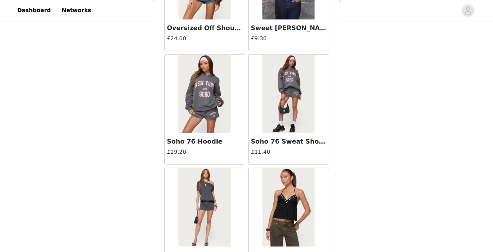
scroll to position [10020, 0]
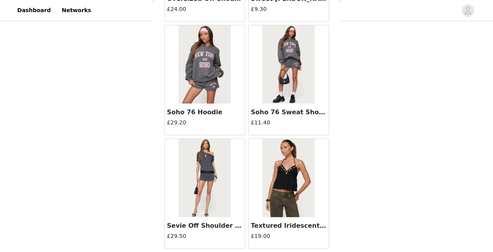
click at [296, 175] on img at bounding box center [288, 178] width 52 height 78
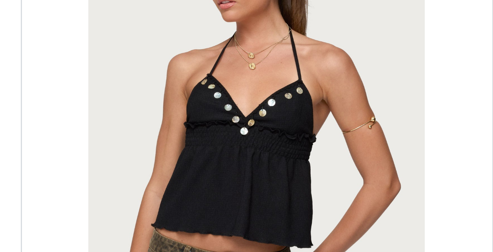
scroll to position [380, 0]
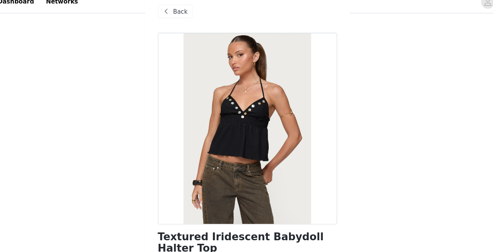
click at [178, 25] on div "Back" at bounding box center [180, 19] width 32 height 13
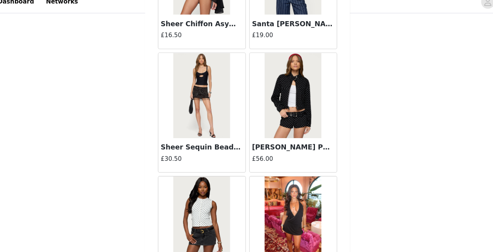
scroll to position [11154, 0]
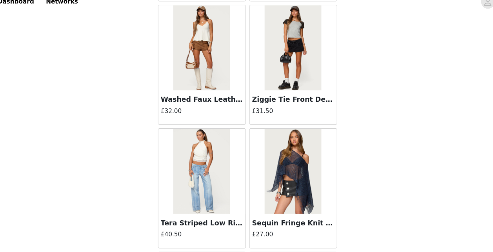
scroll to position [12288, 0]
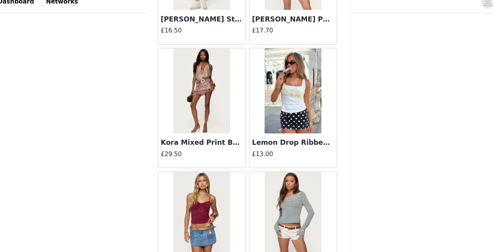
scroll to position [13423, 0]
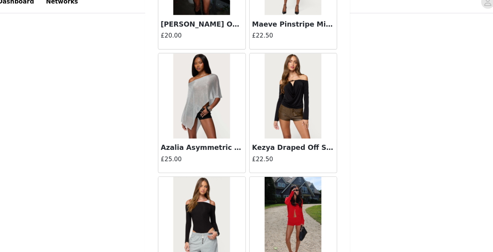
scroll to position [14557, 0]
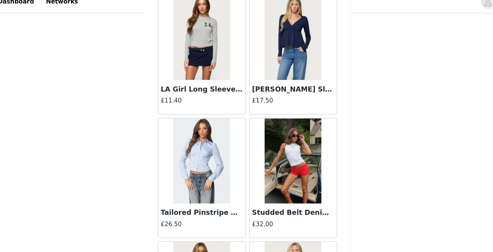
scroll to position [15386, 0]
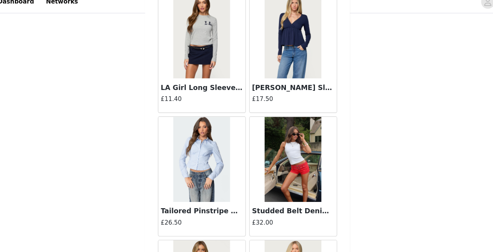
click at [184, 129] on img at bounding box center [204, 155] width 52 height 78
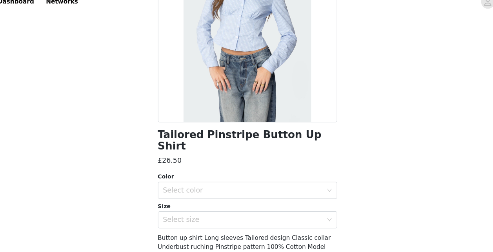
scroll to position [93, 0]
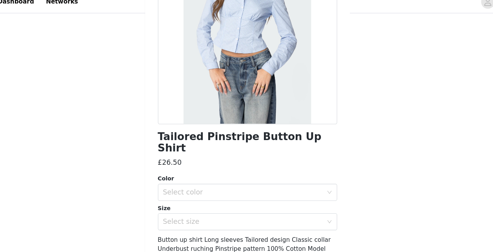
click at [247, 182] on div "Select color" at bounding box center [242, 186] width 147 height 8
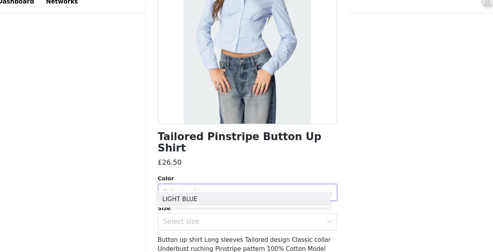
click at [218, 191] on li "LIGHT BLUE" at bounding box center [243, 192] width 159 height 13
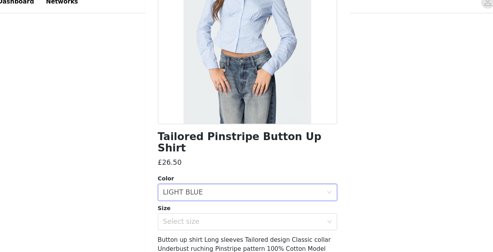
click at [214, 209] on div "Select size" at bounding box center [242, 213] width 147 height 8
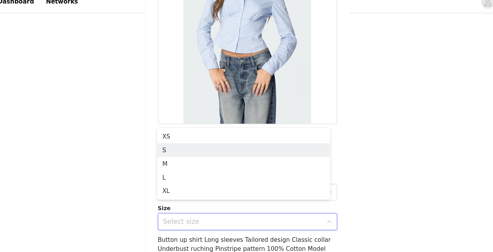
click at [197, 144] on li "S" at bounding box center [243, 147] width 159 height 13
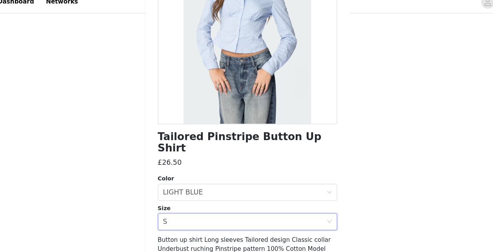
scroll to position [129, 0]
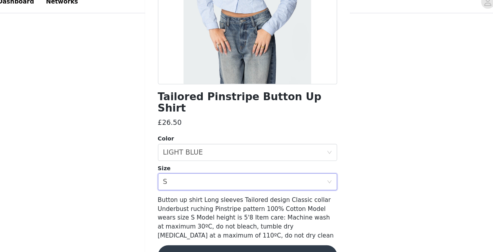
click at [278, 235] on button "Add Product" at bounding box center [246, 244] width 165 height 19
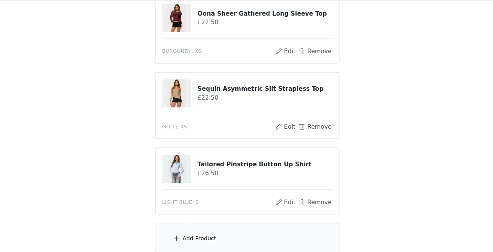
scroll to position [449, 0]
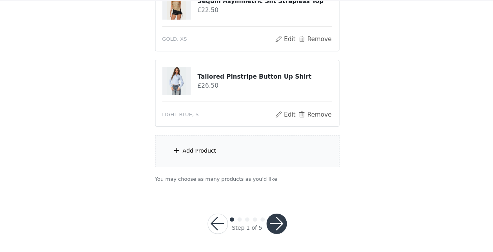
click at [274, 220] on button "button" at bounding box center [273, 226] width 19 height 19
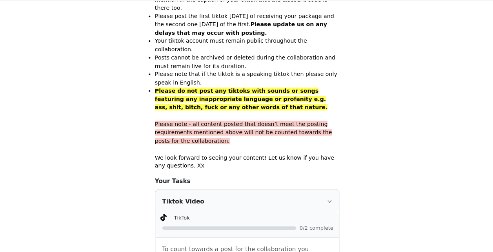
scroll to position [579, 0]
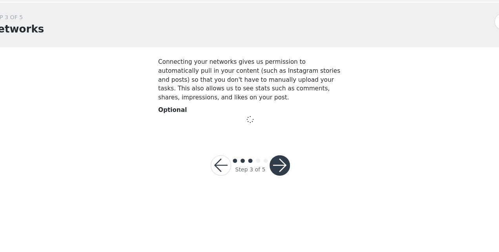
click at [281, 164] on button "button" at bounding box center [276, 172] width 19 height 19
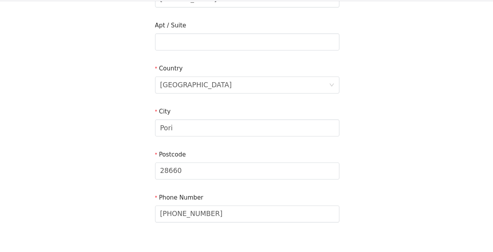
scroll to position [242, 0]
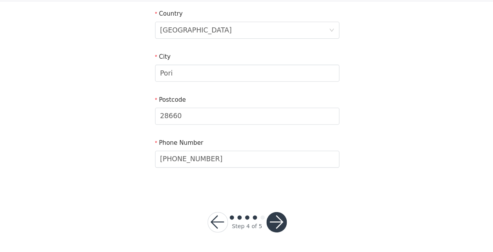
click at [273, 225] on button "button" at bounding box center [273, 224] width 19 height 19
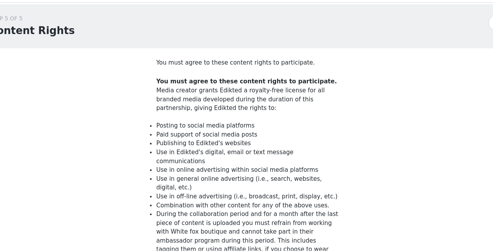
scroll to position [93, 0]
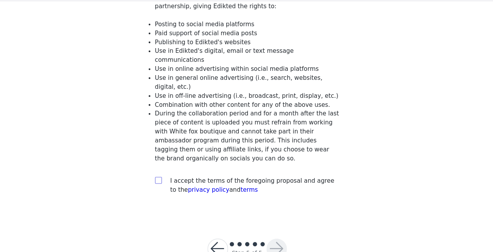
click at [165, 183] on input "checkbox" at bounding box center [164, 185] width 5 height 5
checkbox input "true"
click at [270, 240] on button "button" at bounding box center [273, 249] width 19 height 19
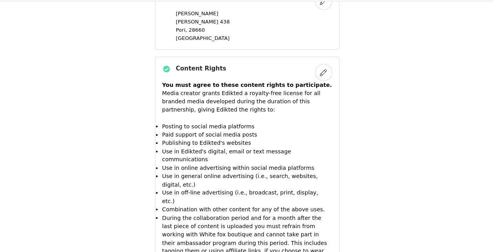
scroll to position [616, 0]
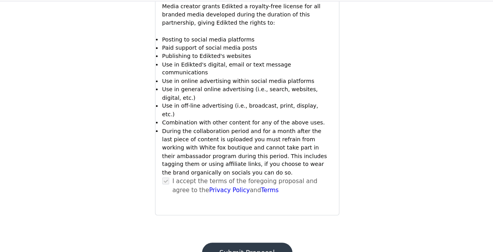
click at [245, 243] on button "Submit Proposal" at bounding box center [246, 252] width 83 height 19
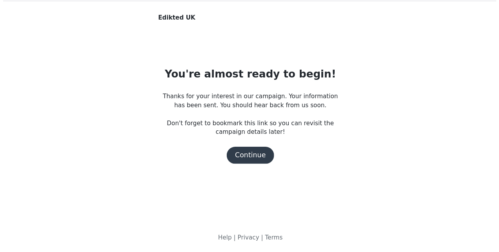
scroll to position [0, 0]
click at [254, 159] on button "Continue" at bounding box center [249, 163] width 44 height 16
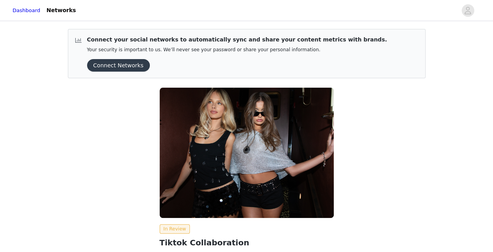
scroll to position [91, 0]
